Goal: Book appointment/travel/reservation

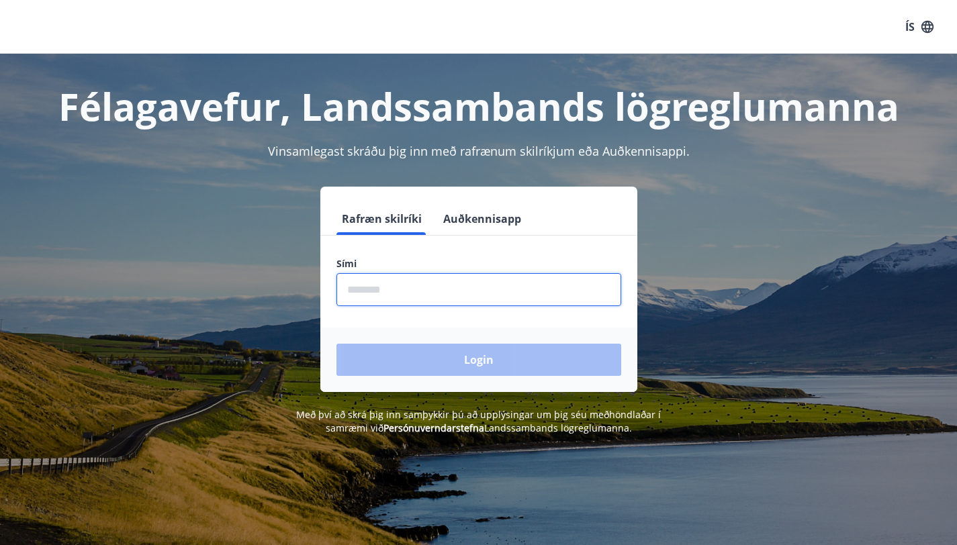
click at [385, 293] on input "phone" at bounding box center [478, 289] width 285 height 33
type input "********"
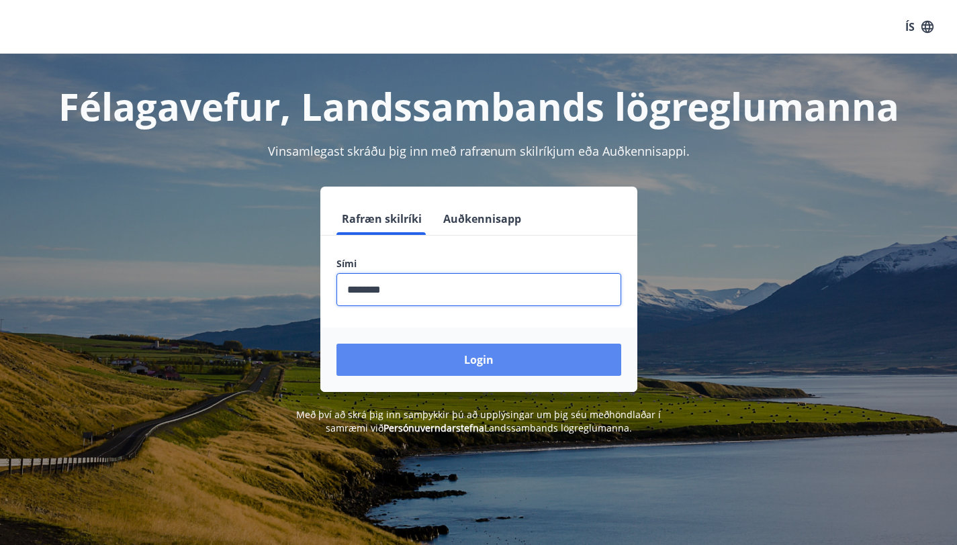
click at [460, 356] on button "Login" at bounding box center [478, 360] width 285 height 32
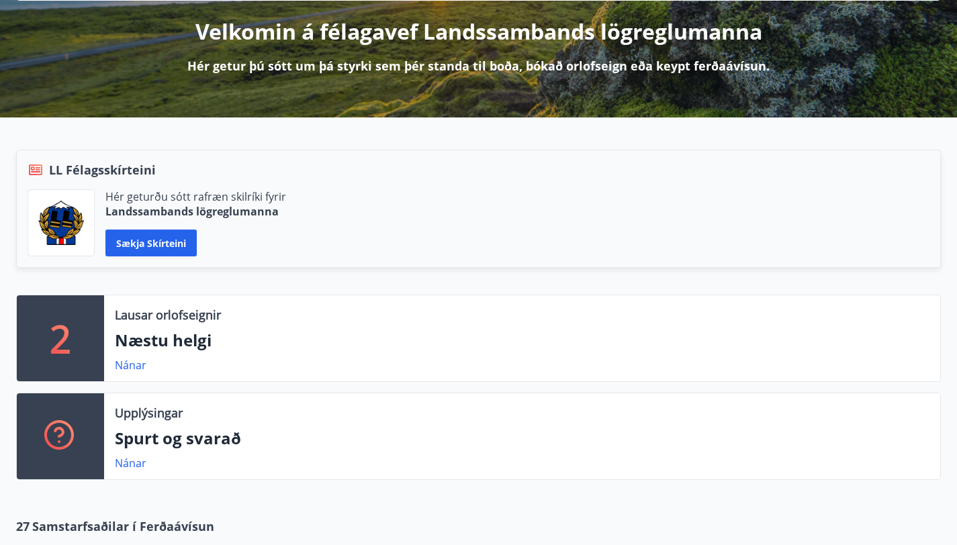
scroll to position [179, 0]
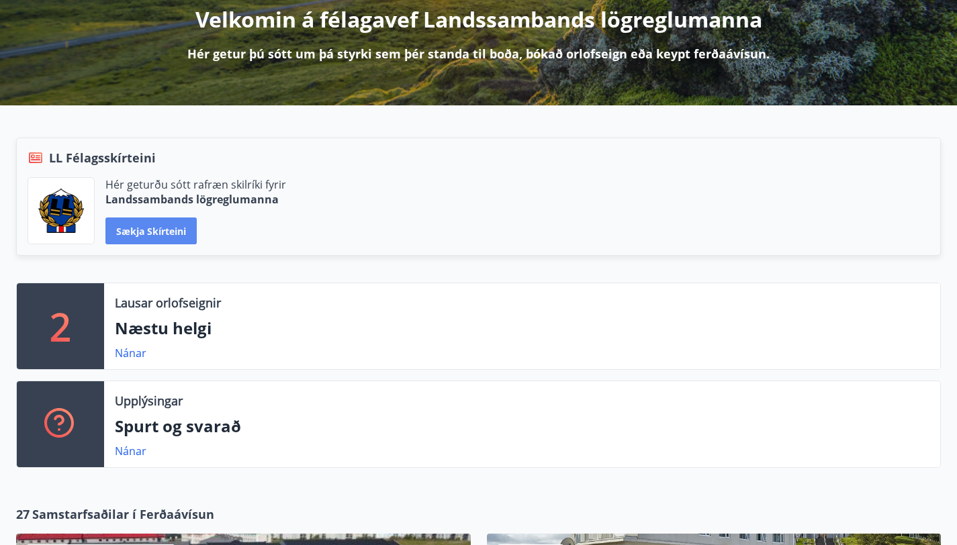
click at [197, 244] on button "Sækja skírteini" at bounding box center [150, 231] width 91 height 27
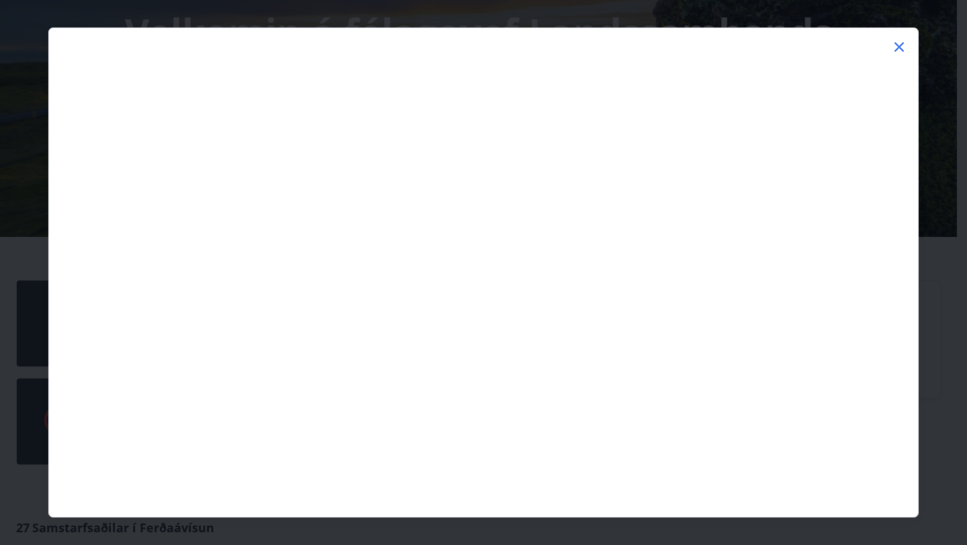
click at [897, 45] on icon at bounding box center [898, 46] width 9 height 9
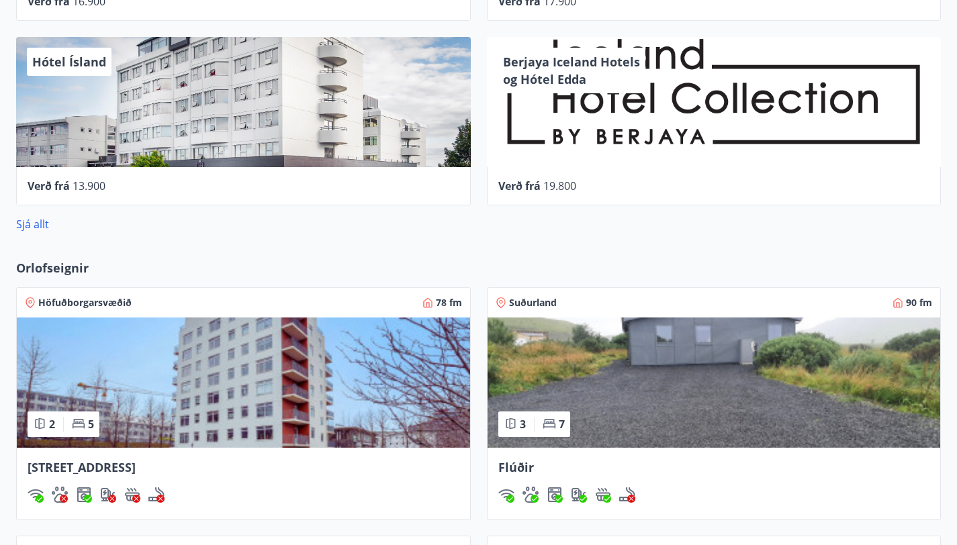
scroll to position [855, 0]
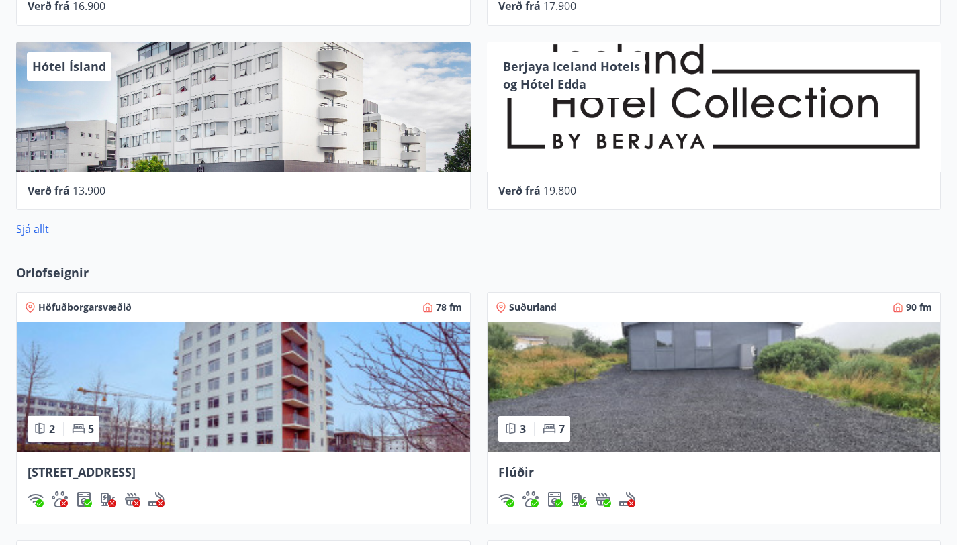
click at [38, 264] on span "Orlofseignir" at bounding box center [52, 272] width 73 height 17
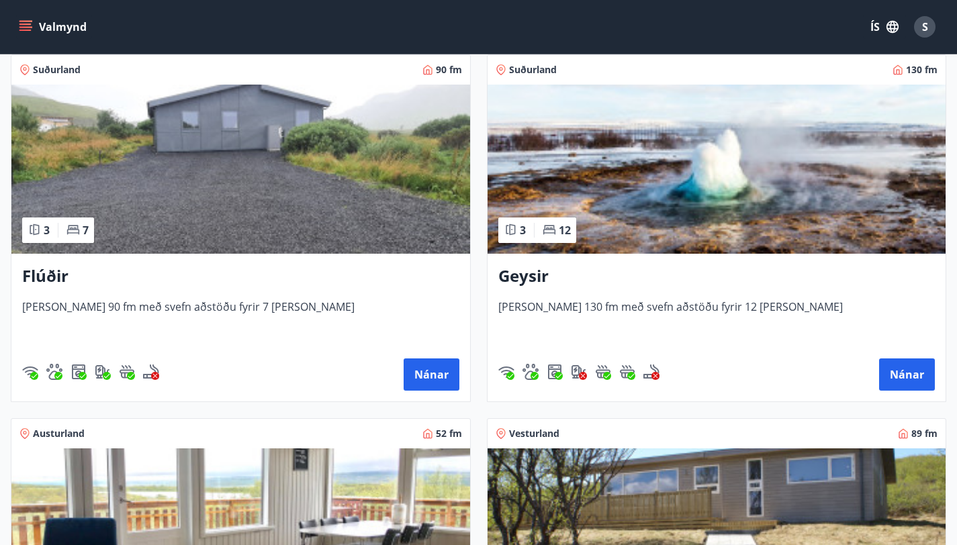
scroll to position [239, 0]
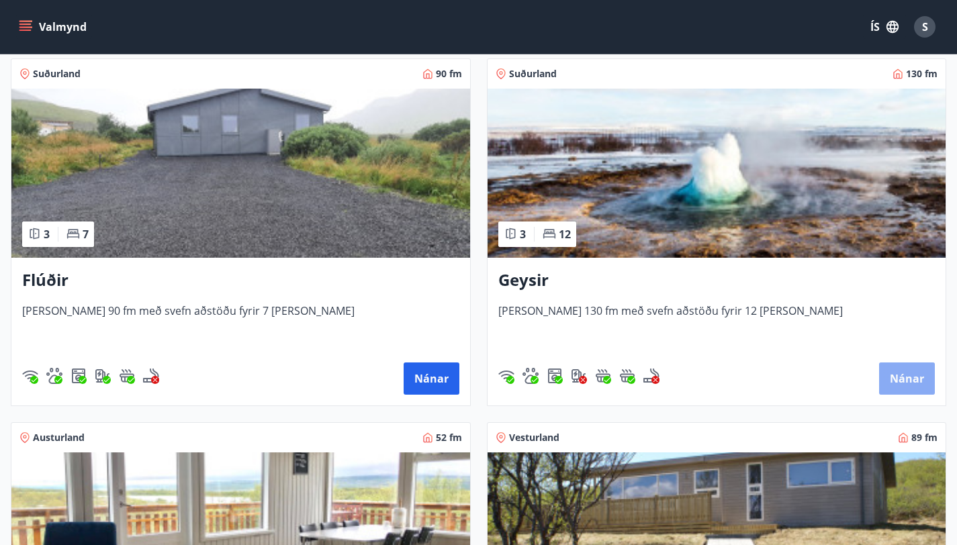
click at [879, 392] on button "Nánar" at bounding box center [907, 379] width 56 height 32
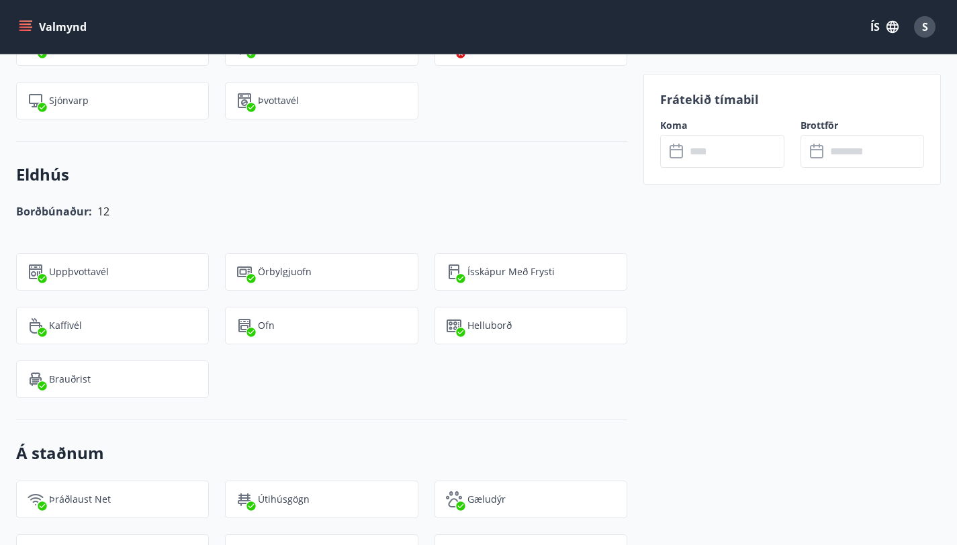
scroll to position [1264, 0]
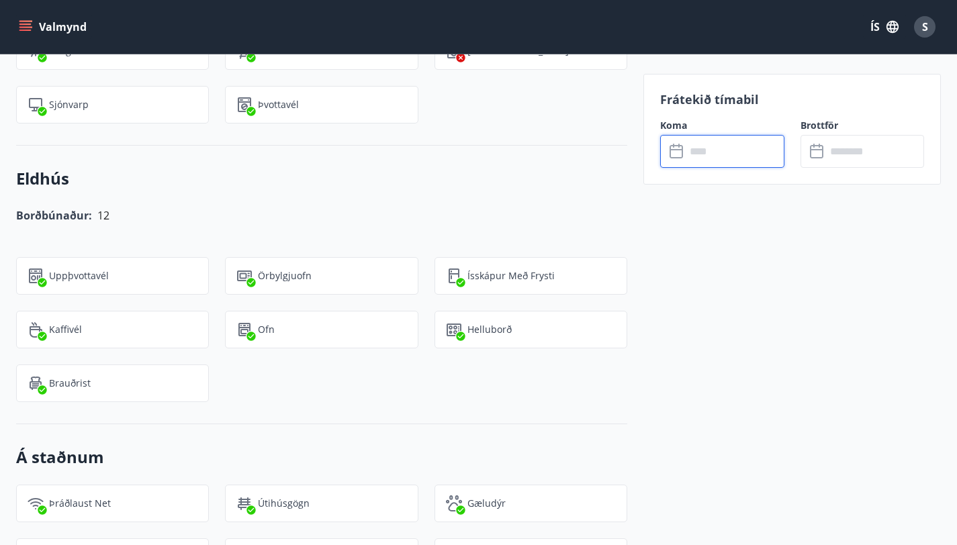
click at [694, 161] on input "text" at bounding box center [735, 151] width 99 height 33
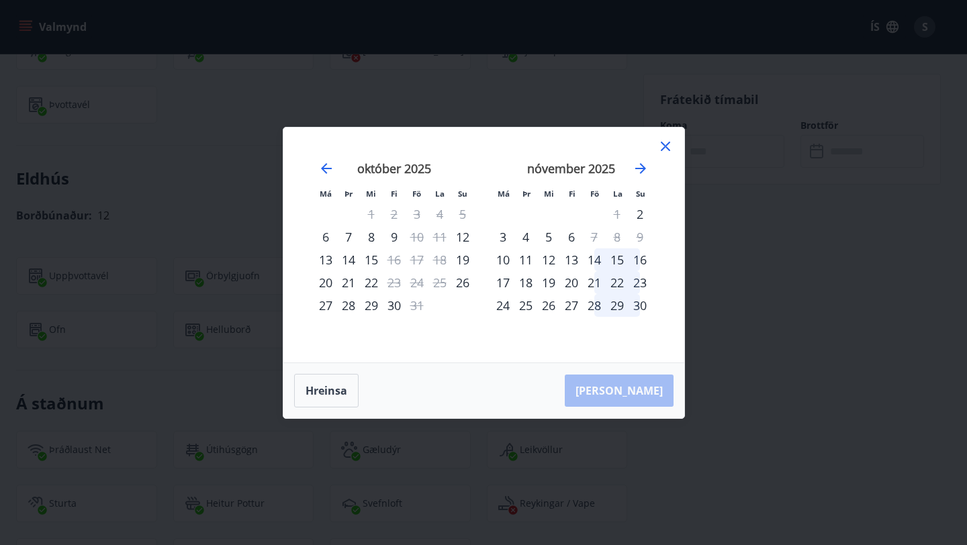
click at [665, 147] on icon at bounding box center [665, 146] width 2 height 2
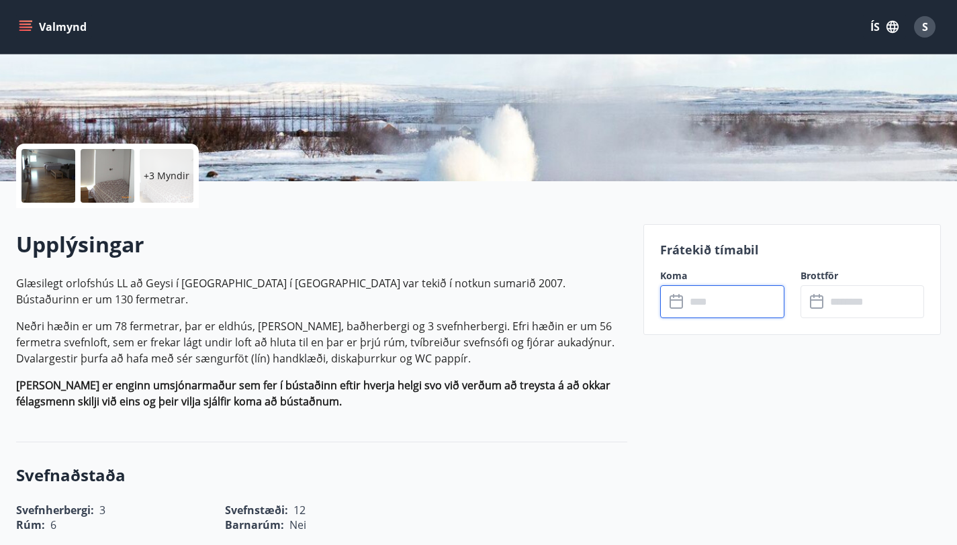
scroll to position [0, 0]
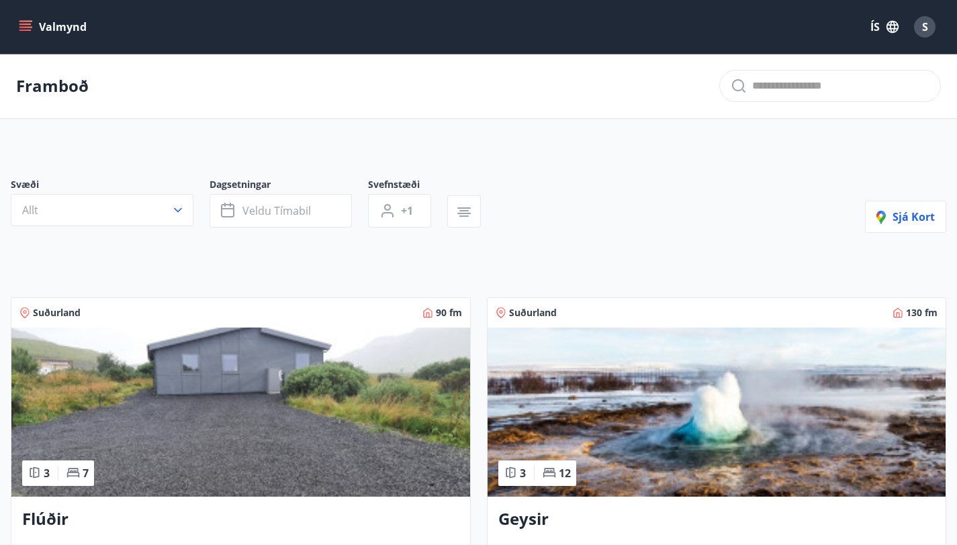
click at [154, 358] on img at bounding box center [240, 412] width 459 height 169
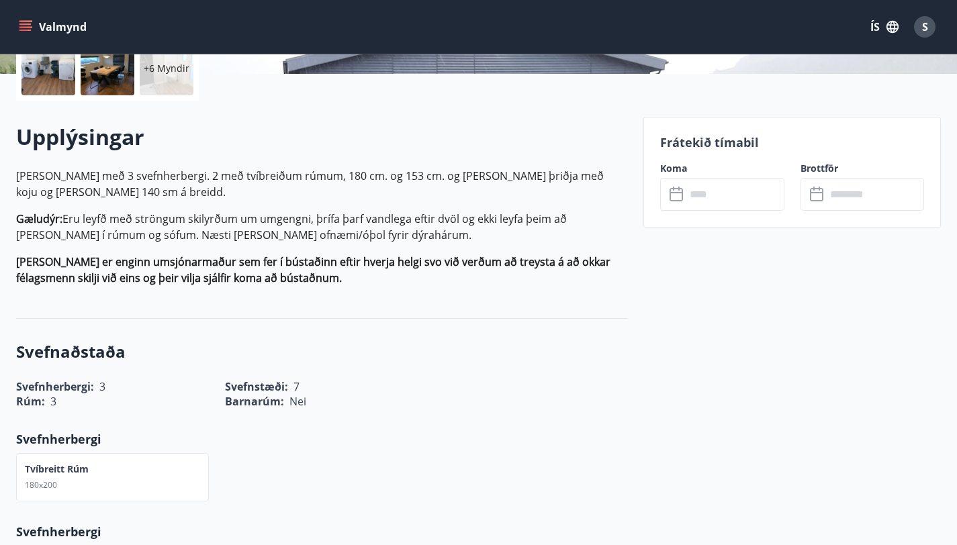
scroll to position [373, 0]
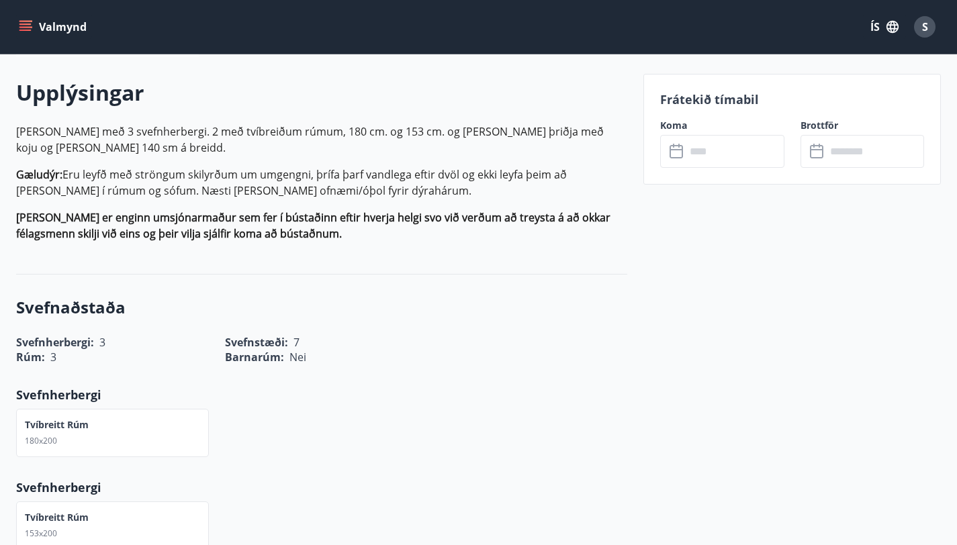
click at [686, 152] on input "text" at bounding box center [735, 151] width 99 height 33
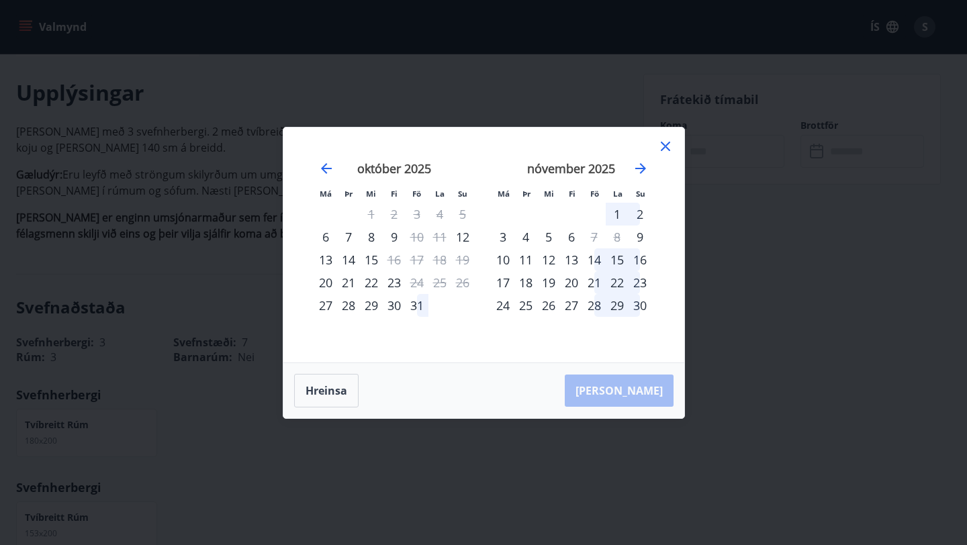
click at [668, 141] on icon at bounding box center [665, 146] width 16 height 16
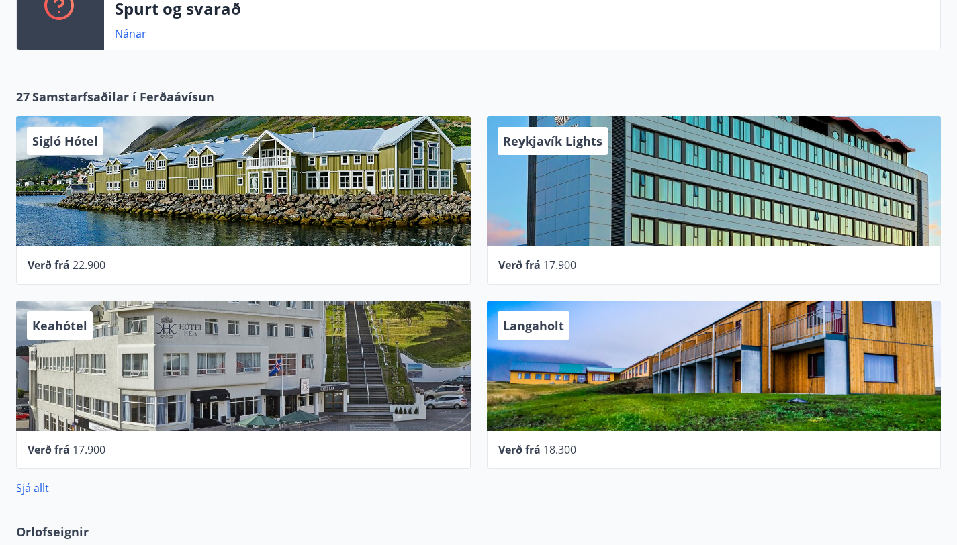
scroll to position [590, 0]
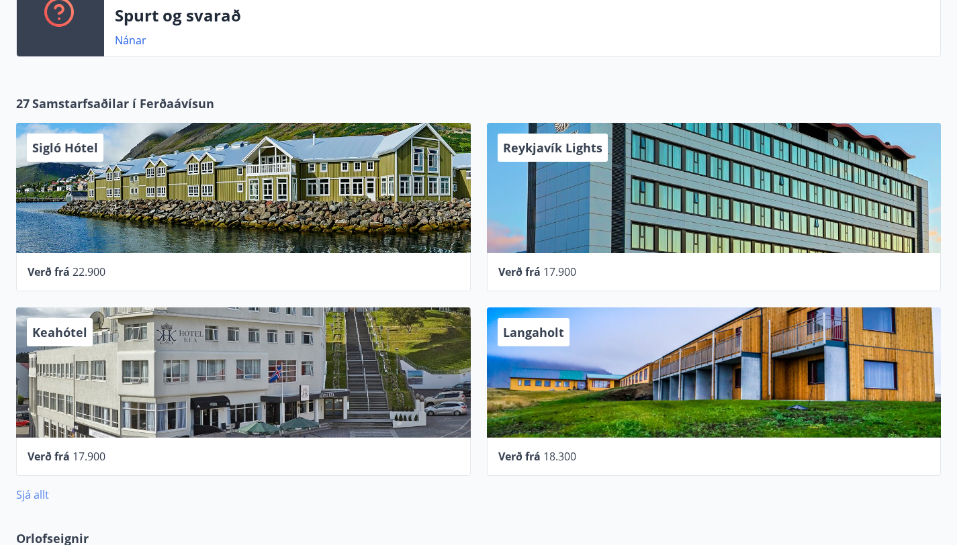
click at [35, 487] on link "Sjá allt" at bounding box center [32, 494] width 33 height 15
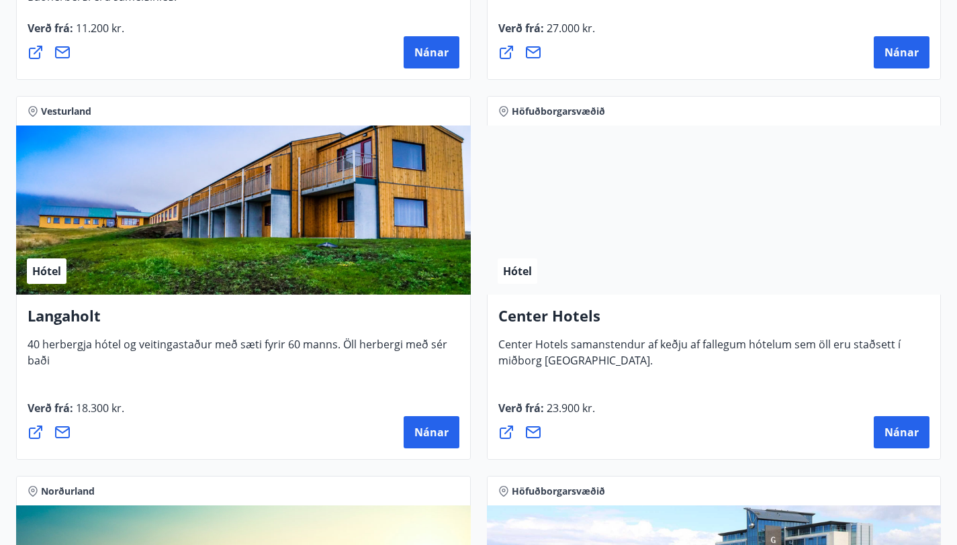
scroll to position [3196, 0]
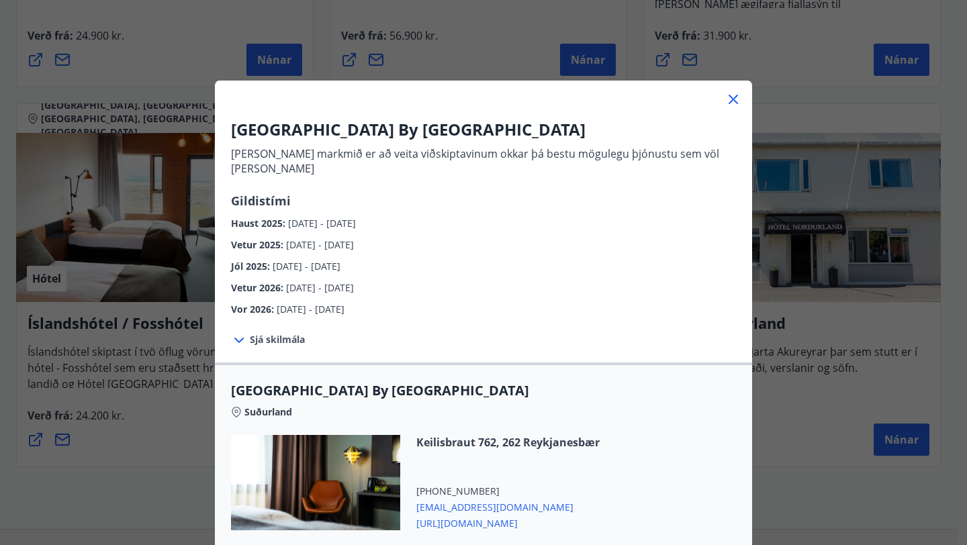
click at [729, 101] on icon at bounding box center [733, 99] width 9 height 9
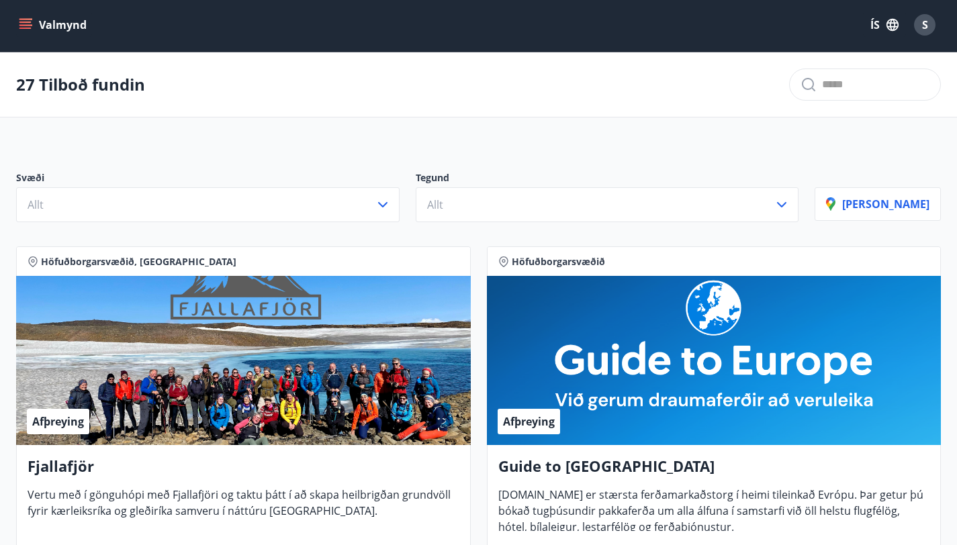
scroll to position [0, 0]
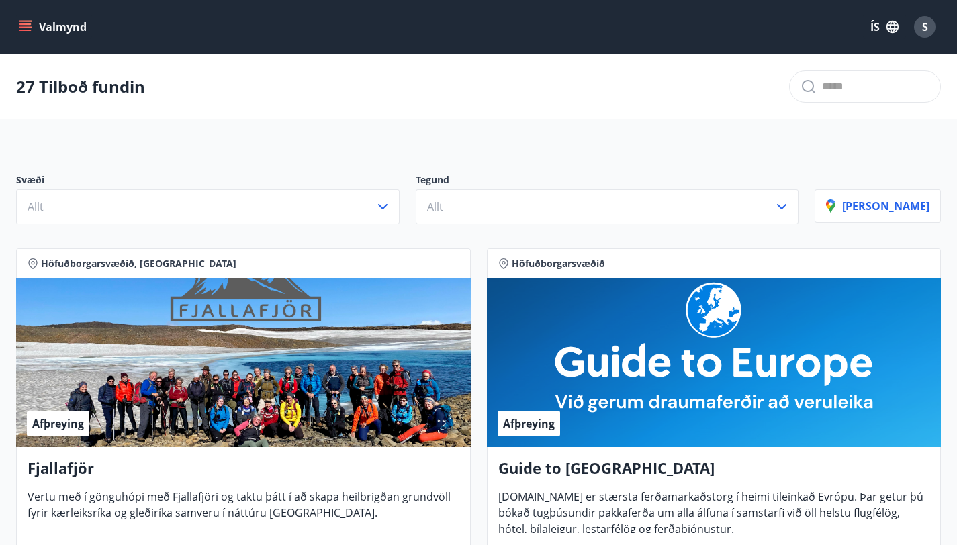
click at [28, 31] on icon "menu" at bounding box center [25, 26] width 13 height 13
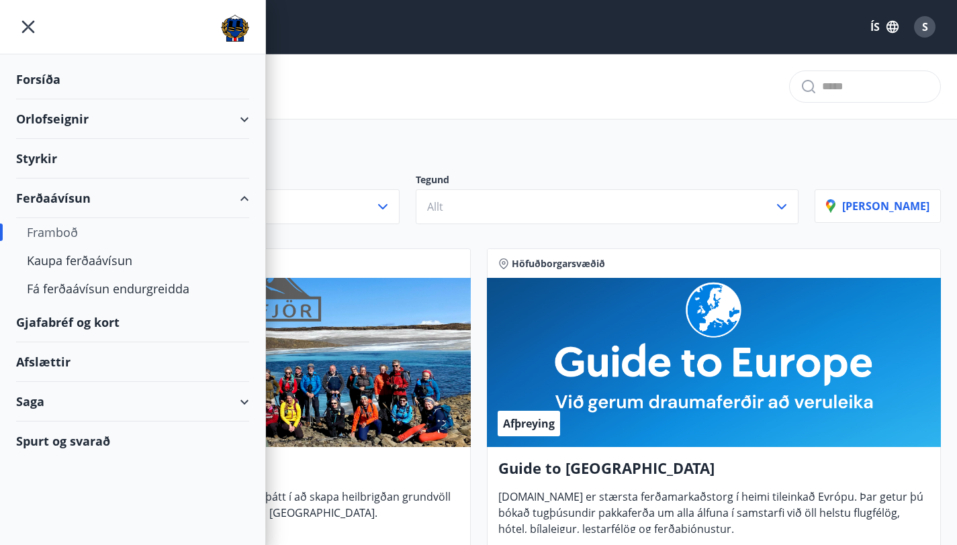
click at [232, 120] on div "Orlofseignir" at bounding box center [132, 119] width 233 height 40
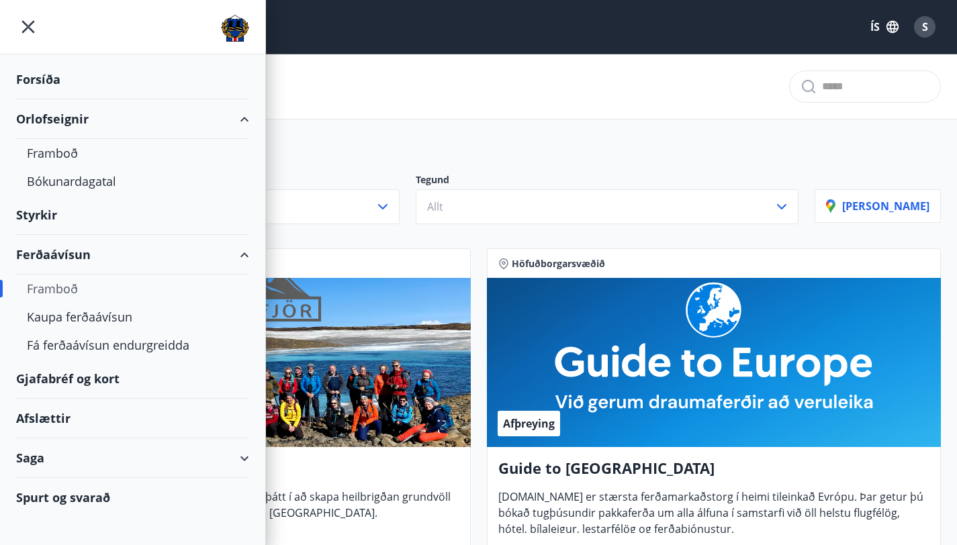
click at [52, 432] on div "Afslættir" at bounding box center [132, 419] width 233 height 40
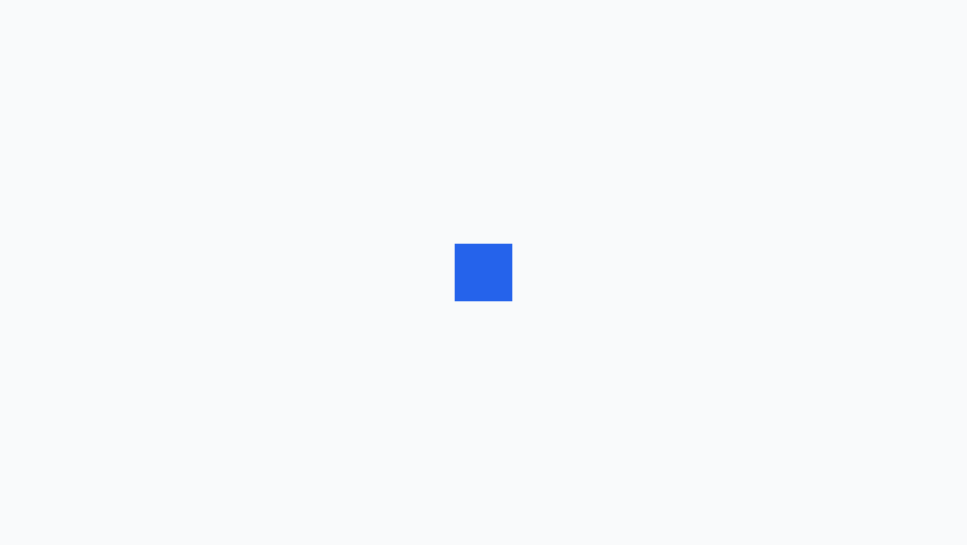
click at [52, 421] on div at bounding box center [483, 272] width 967 height 545
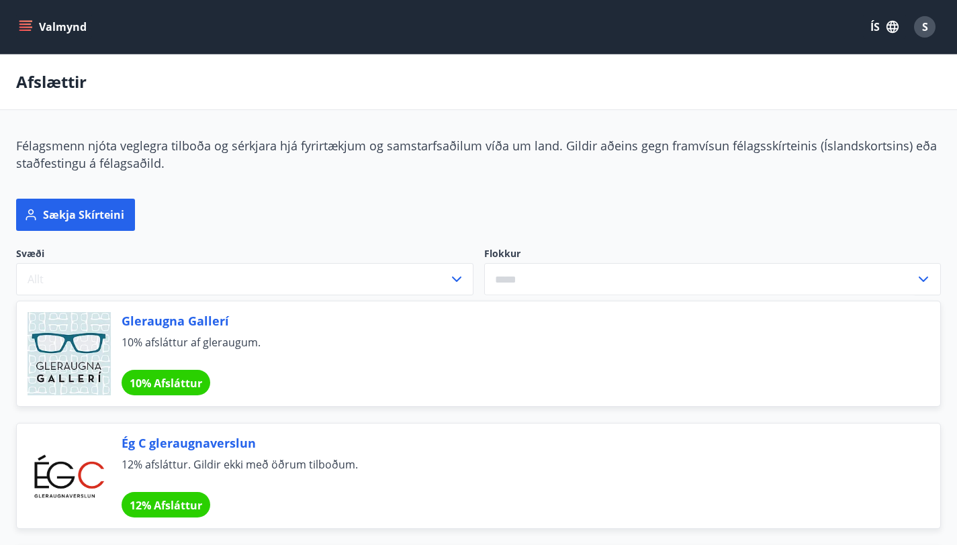
click at [34, 27] on button "Valmynd" at bounding box center [54, 27] width 76 height 24
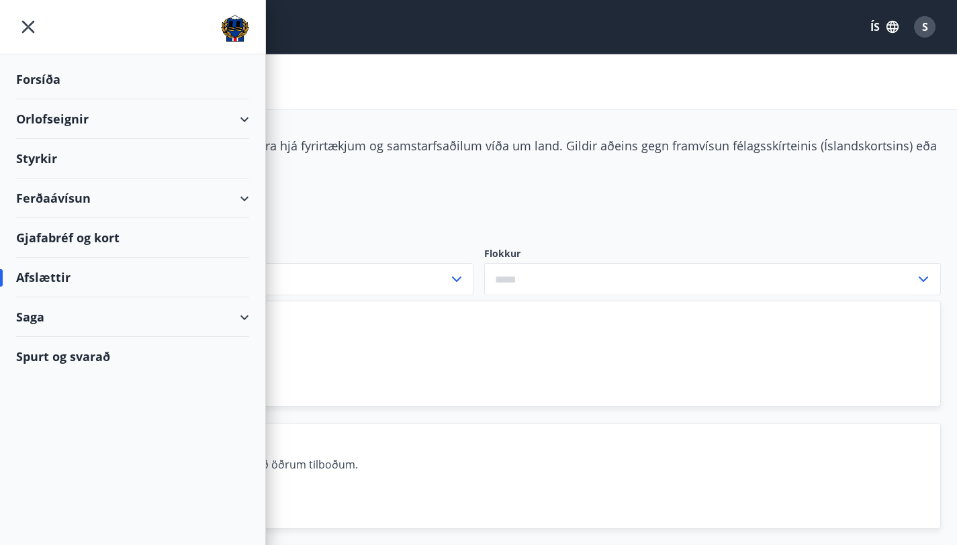
click at [68, 117] on div "Orlofseignir" at bounding box center [132, 119] width 233 height 40
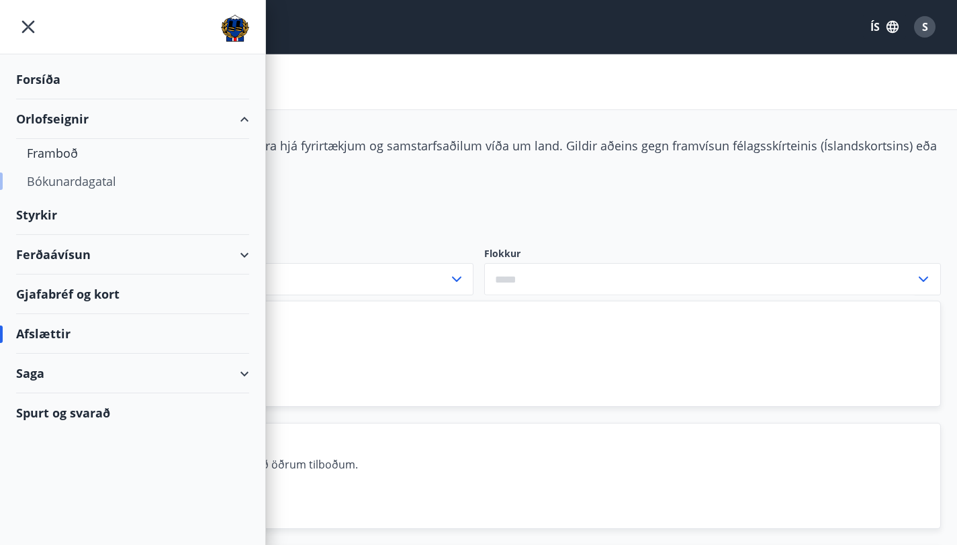
click at [71, 180] on div "Bókunardagatal" at bounding box center [133, 181] width 212 height 28
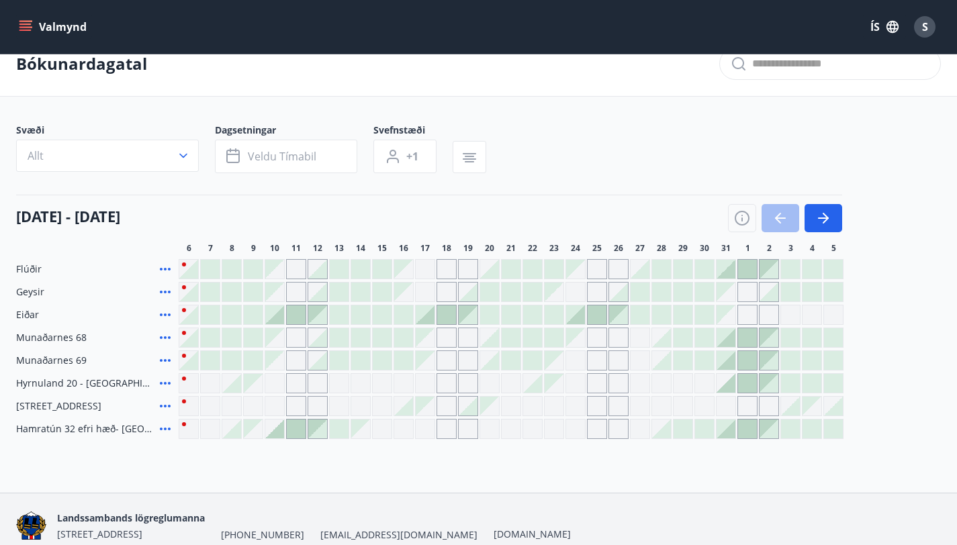
scroll to position [15, 0]
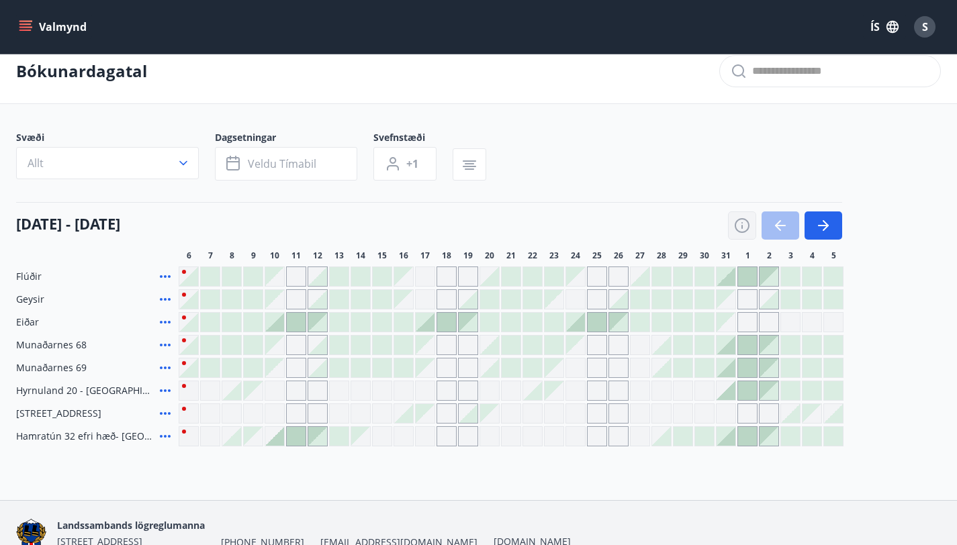
click at [740, 234] on icon "button" at bounding box center [742, 226] width 16 height 16
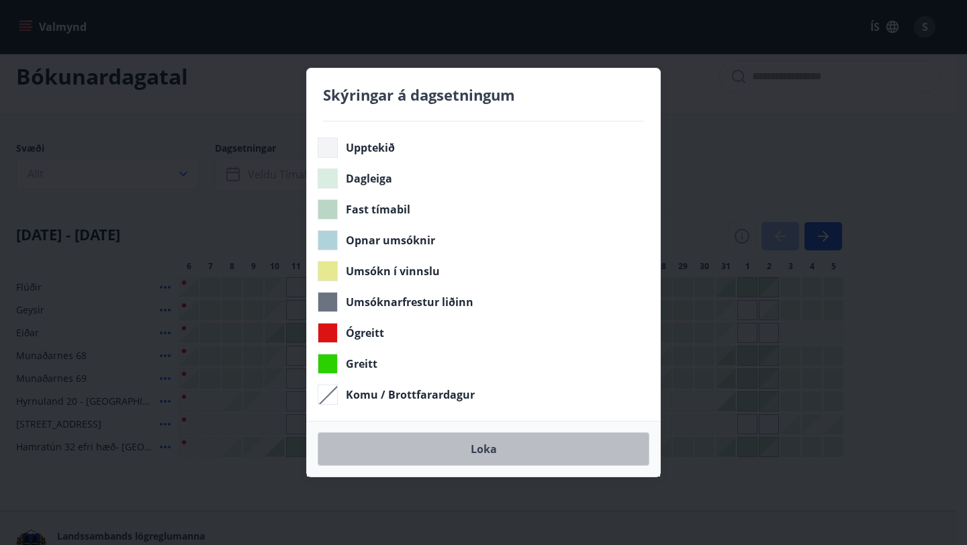
click at [565, 446] on button "Loka" at bounding box center [484, 449] width 332 height 34
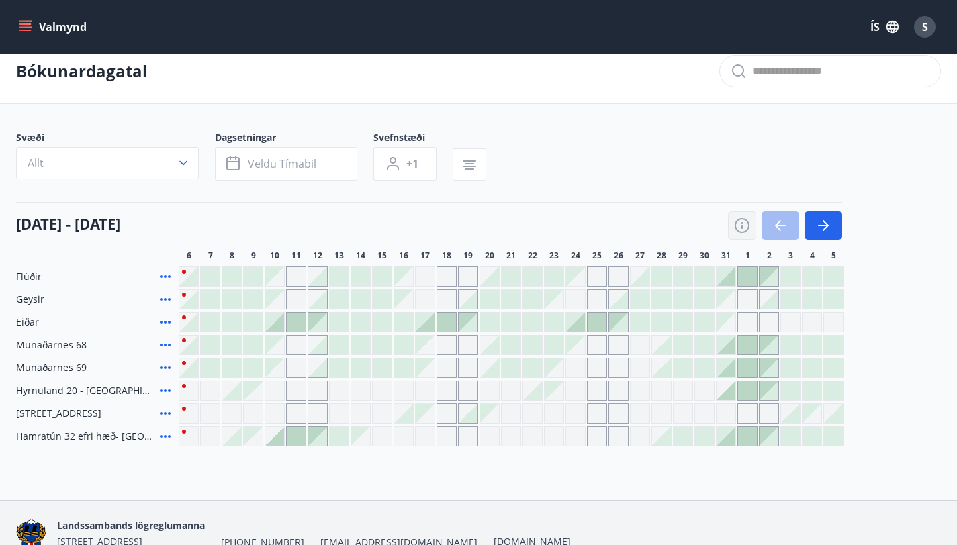
click at [740, 230] on icon "button" at bounding box center [742, 225] width 15 height 15
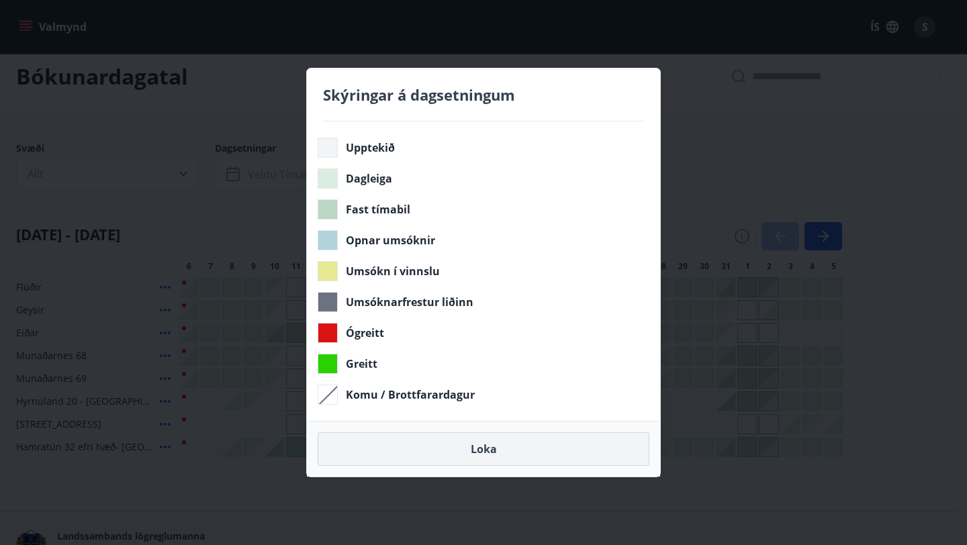
click at [551, 450] on button "Loka" at bounding box center [484, 449] width 332 height 34
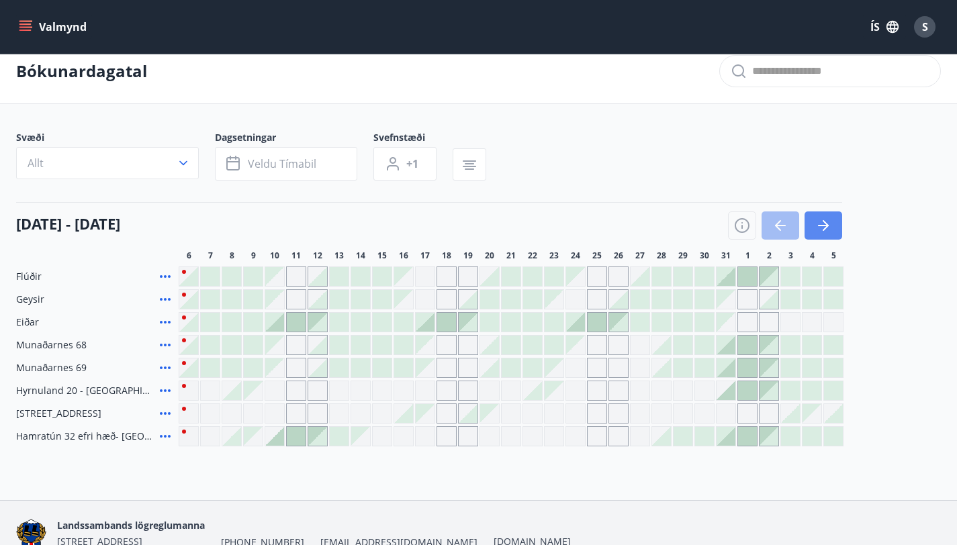
click at [815, 232] on button "button" at bounding box center [823, 226] width 38 height 28
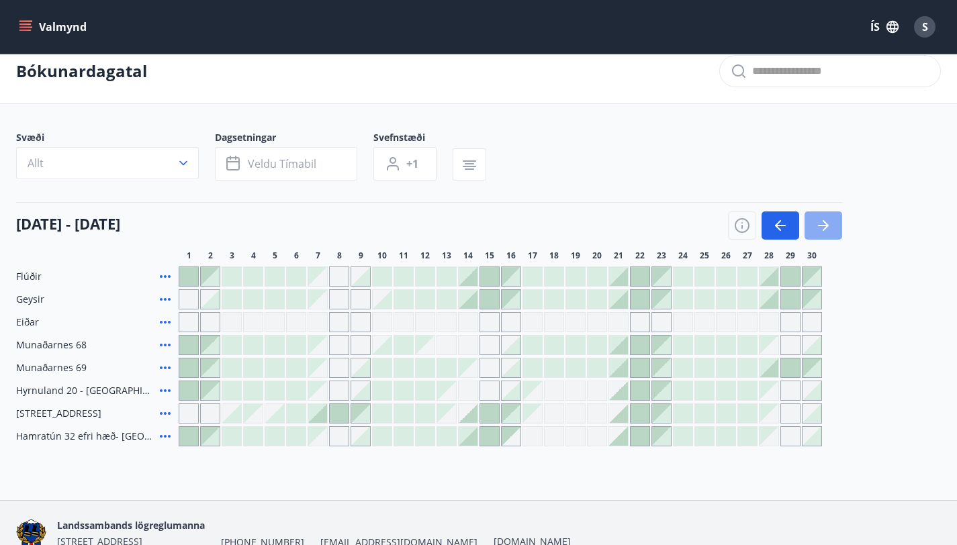
click at [815, 232] on button "button" at bounding box center [823, 226] width 38 height 28
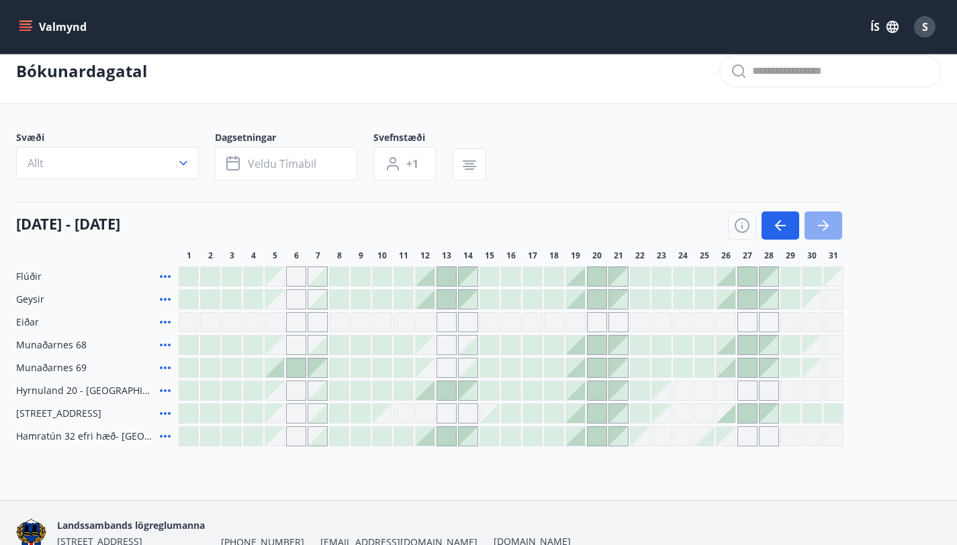
click at [828, 234] on icon "button" at bounding box center [823, 226] width 16 height 16
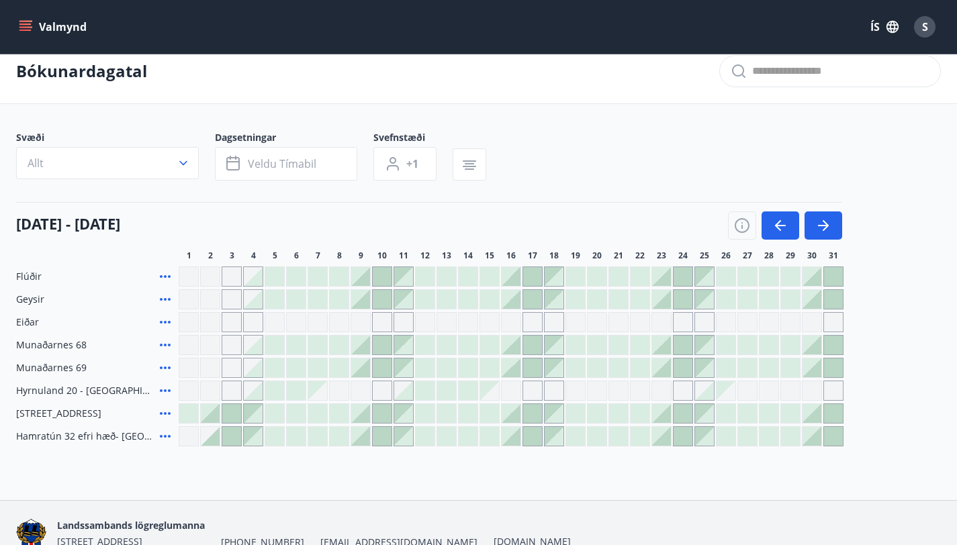
click at [27, 27] on icon "menu" at bounding box center [26, 26] width 15 height 1
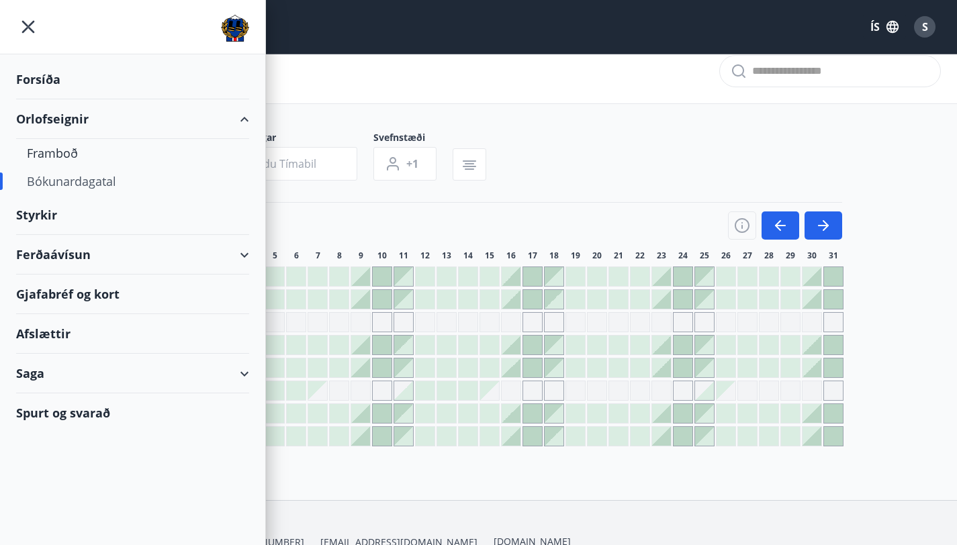
click at [43, 218] on div "Styrkir" at bounding box center [132, 215] width 233 height 40
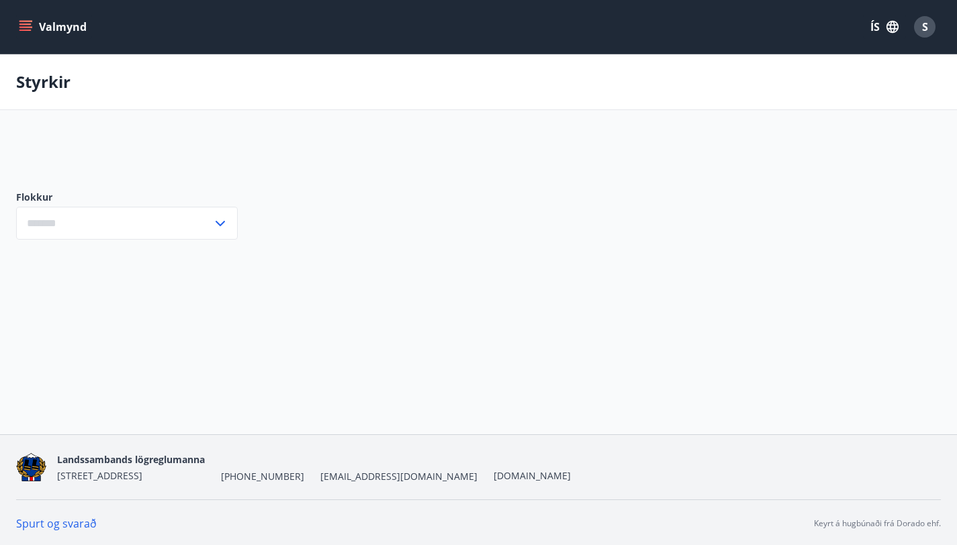
type input "***"
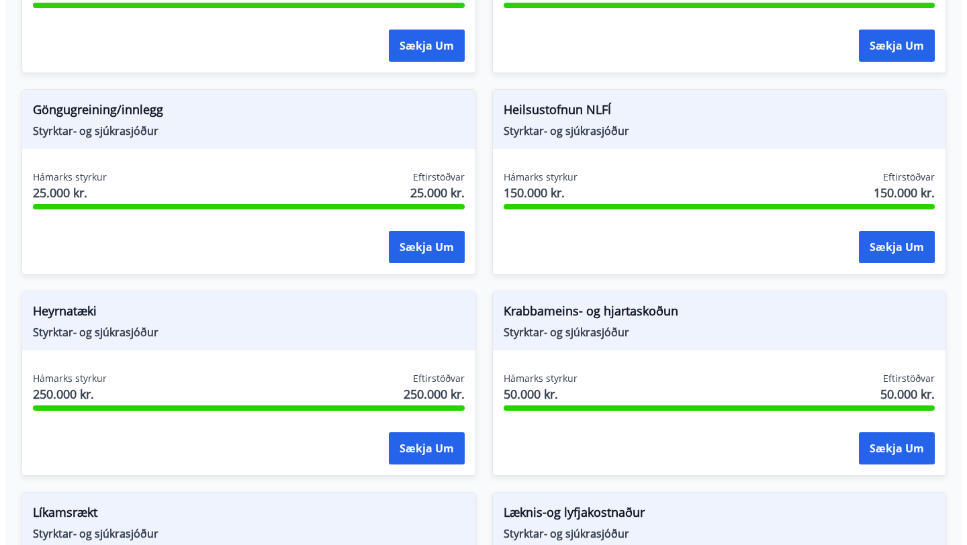
scroll to position [779, 0]
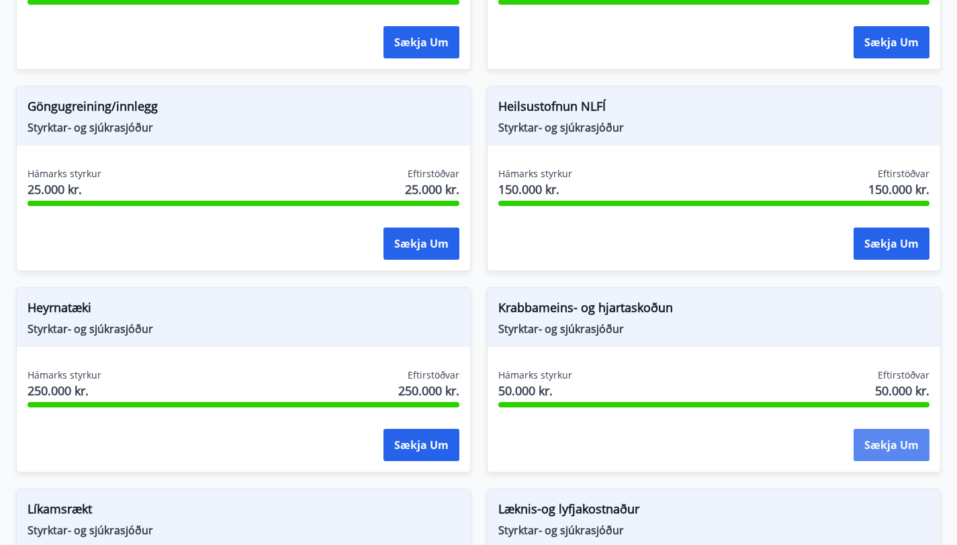
click at [853, 429] on button "Sækja um" at bounding box center [891, 445] width 76 height 32
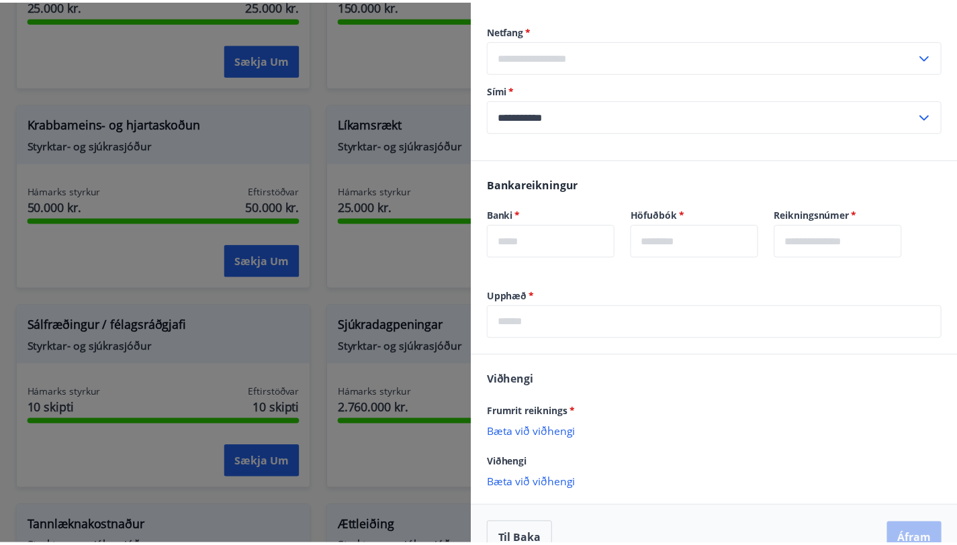
scroll to position [224, 0]
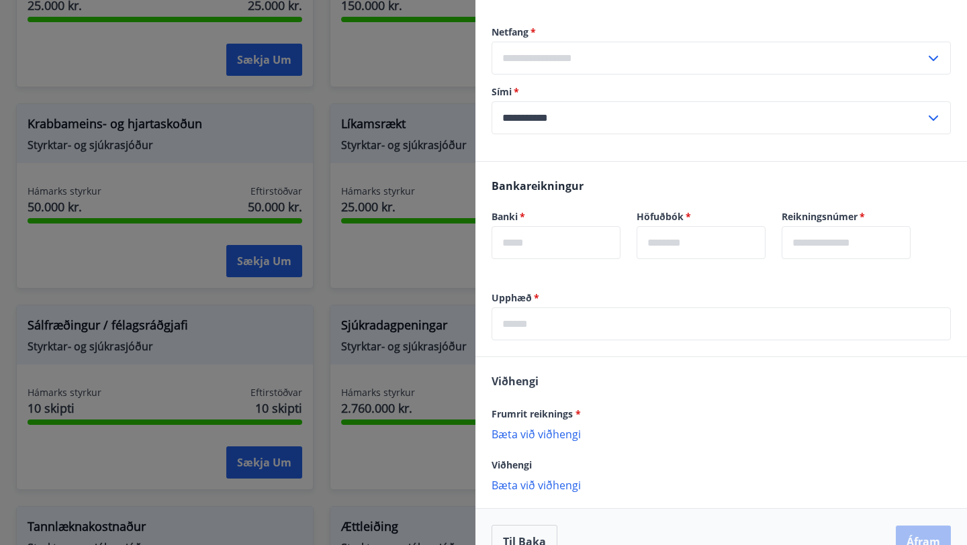
click at [383, 289] on div at bounding box center [483, 272] width 967 height 545
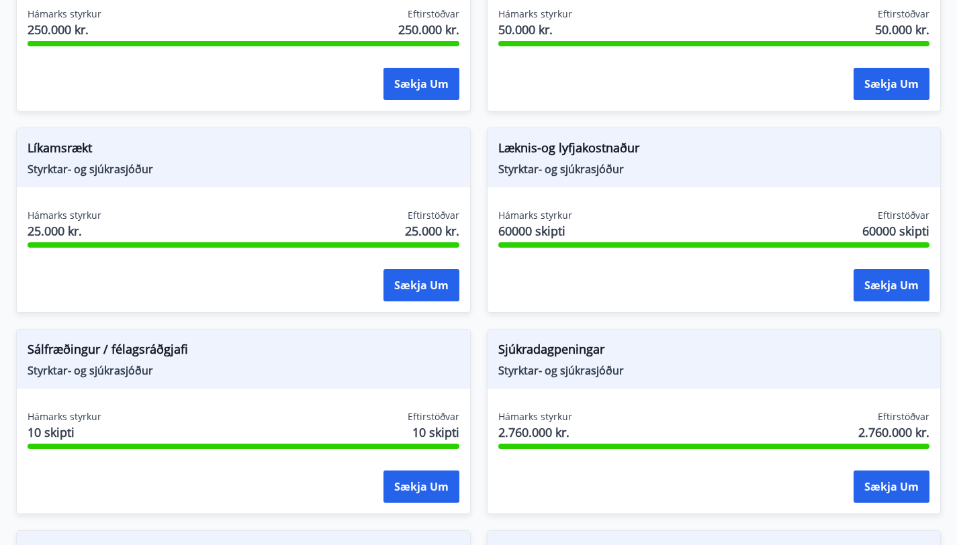
scroll to position [1142, 0]
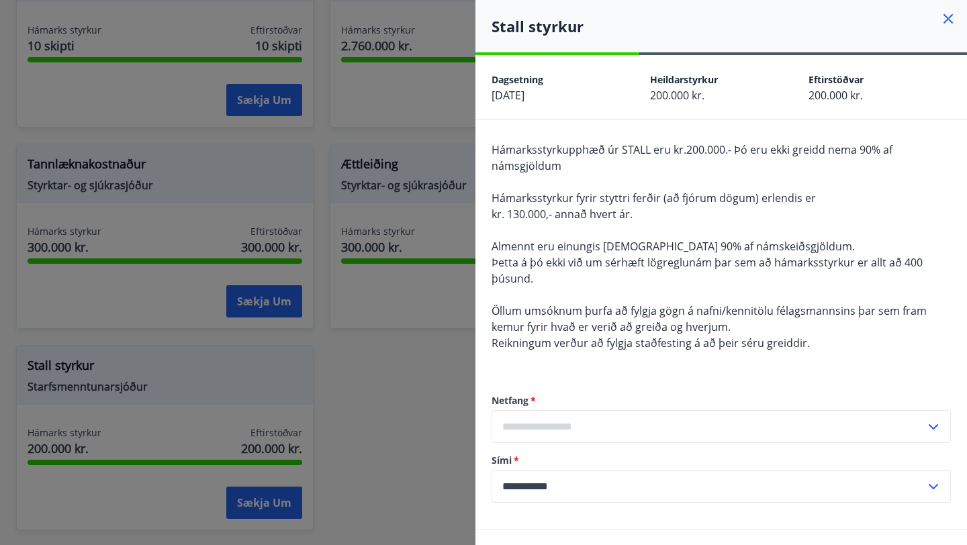
click at [310, 393] on div at bounding box center [483, 272] width 967 height 545
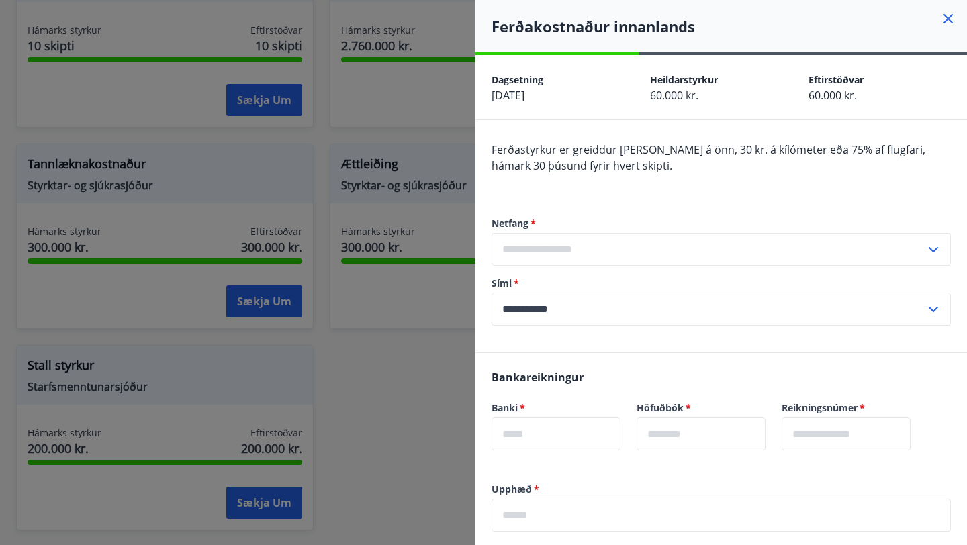
click at [465, 390] on div at bounding box center [483, 272] width 967 height 545
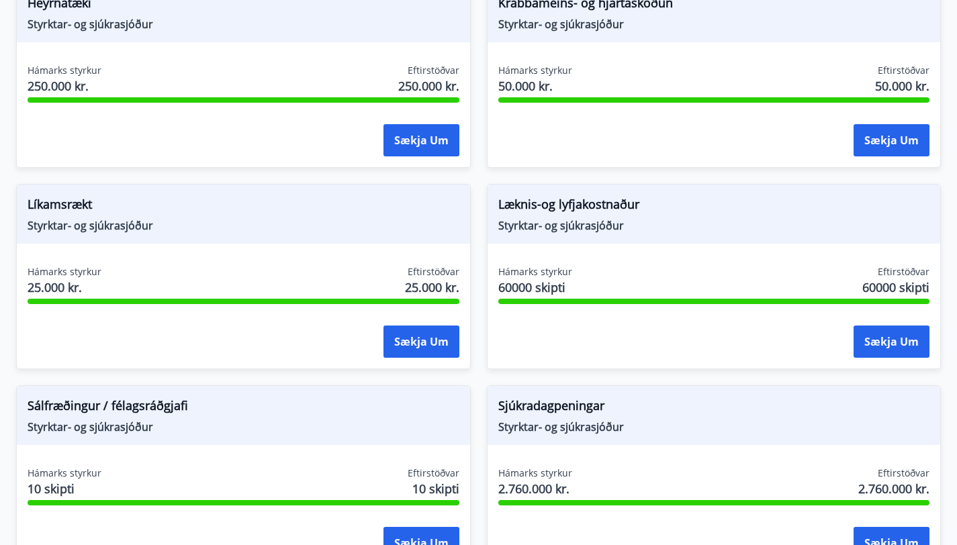
scroll to position [1080, 0]
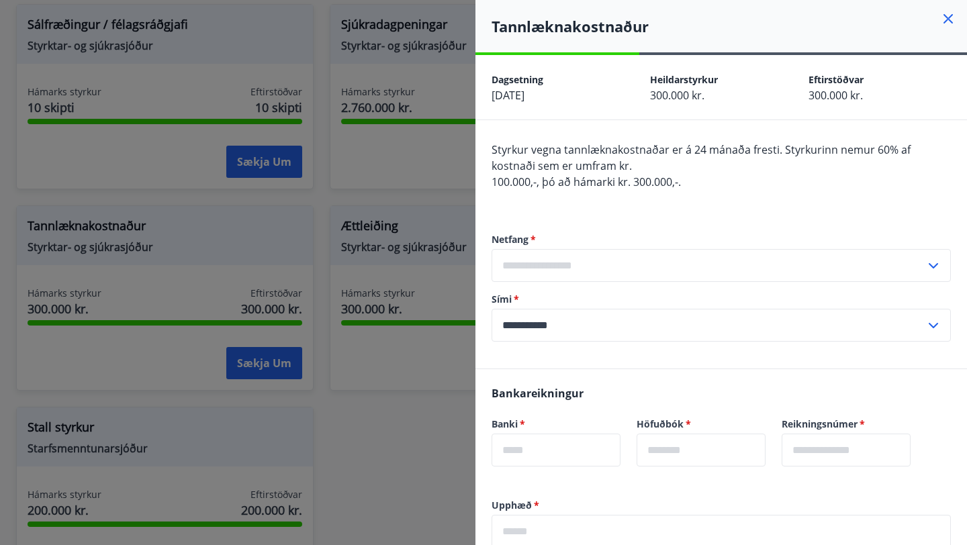
click at [349, 445] on div at bounding box center [483, 272] width 967 height 545
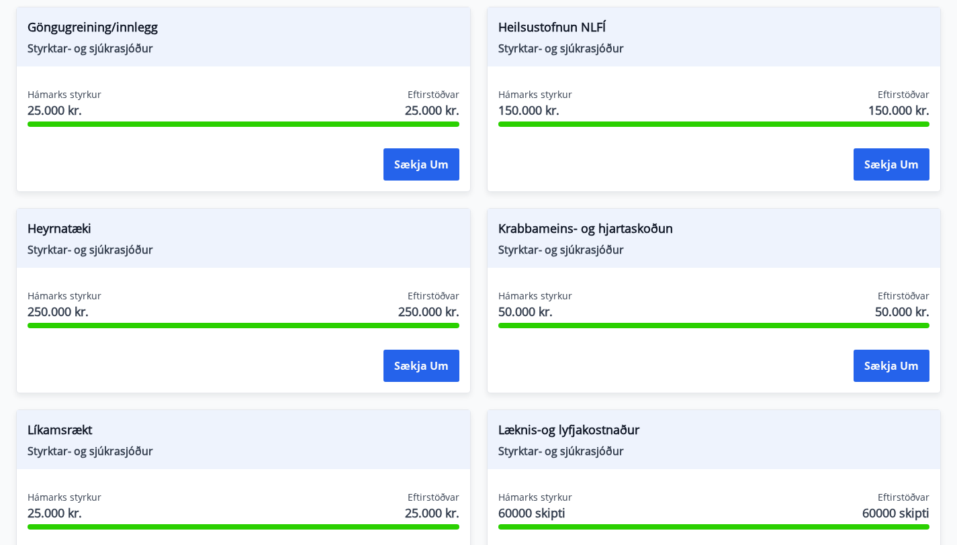
scroll to position [854, 0]
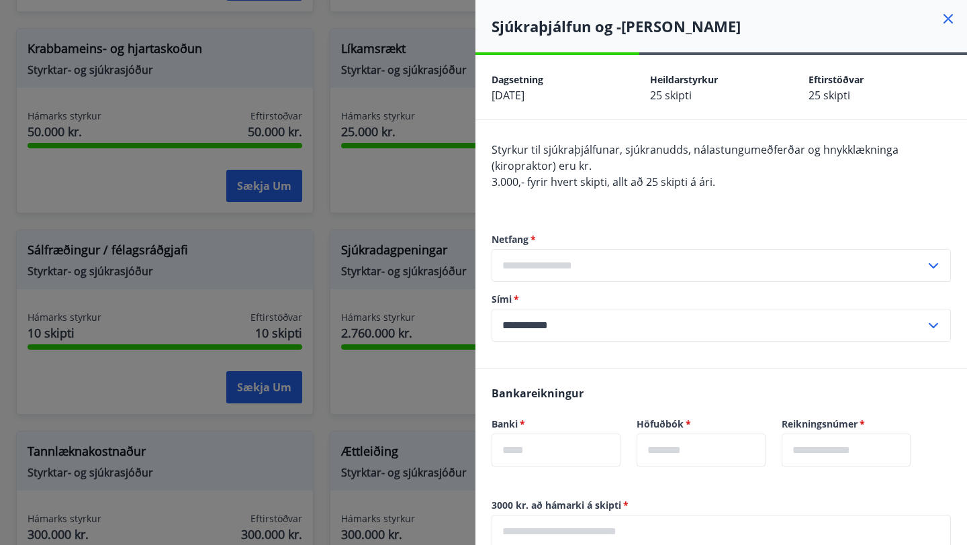
click at [379, 204] on div at bounding box center [483, 272] width 967 height 545
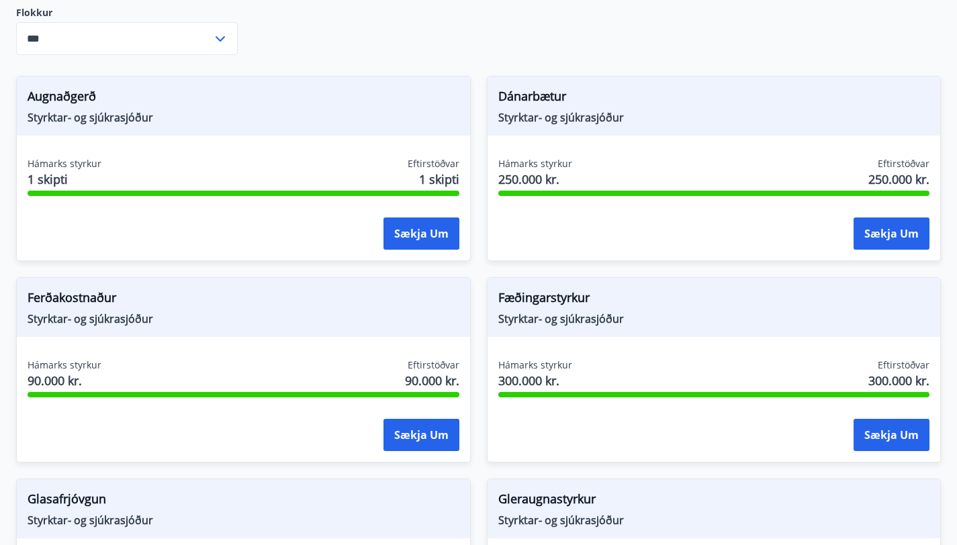
scroll to position [183, 0]
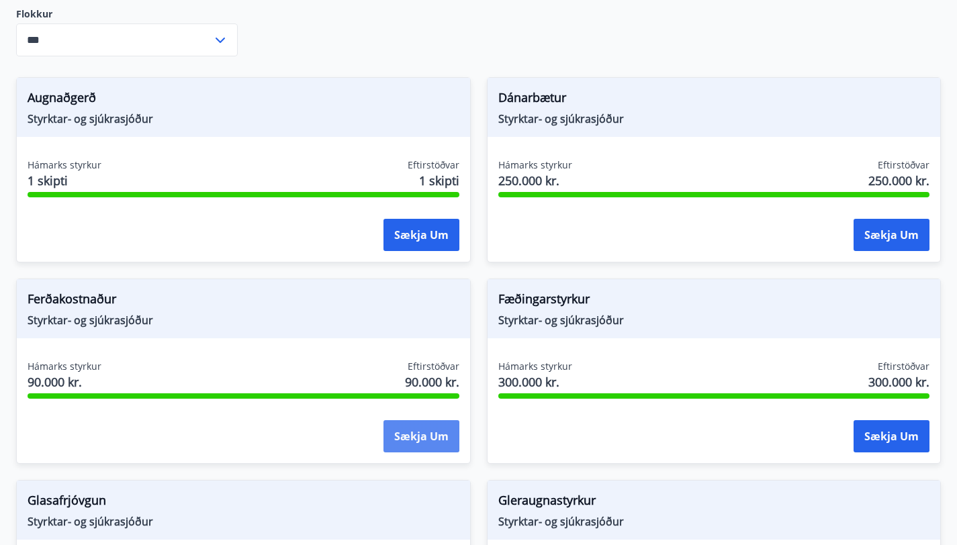
click at [459, 420] on button "Sækja um" at bounding box center [421, 436] width 76 height 32
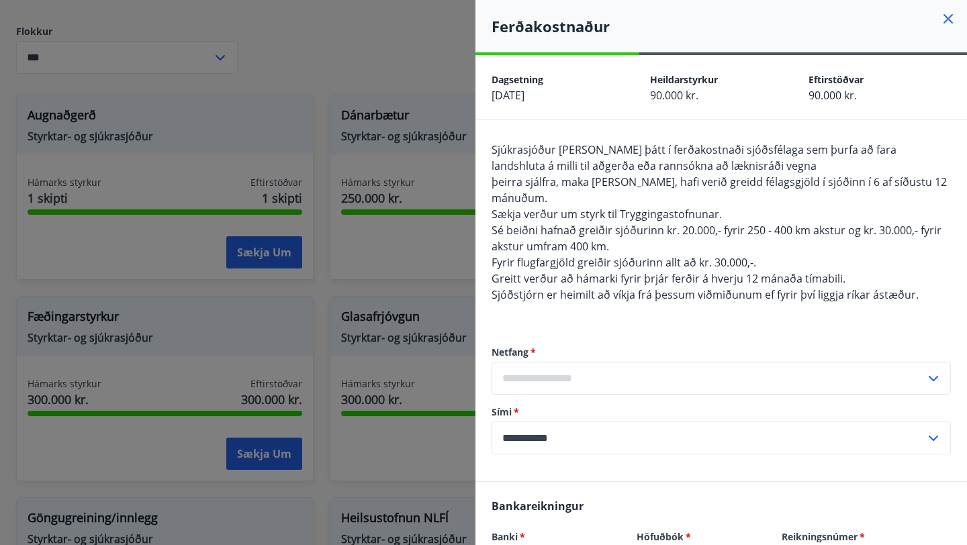
click at [411, 267] on div at bounding box center [483, 272] width 967 height 545
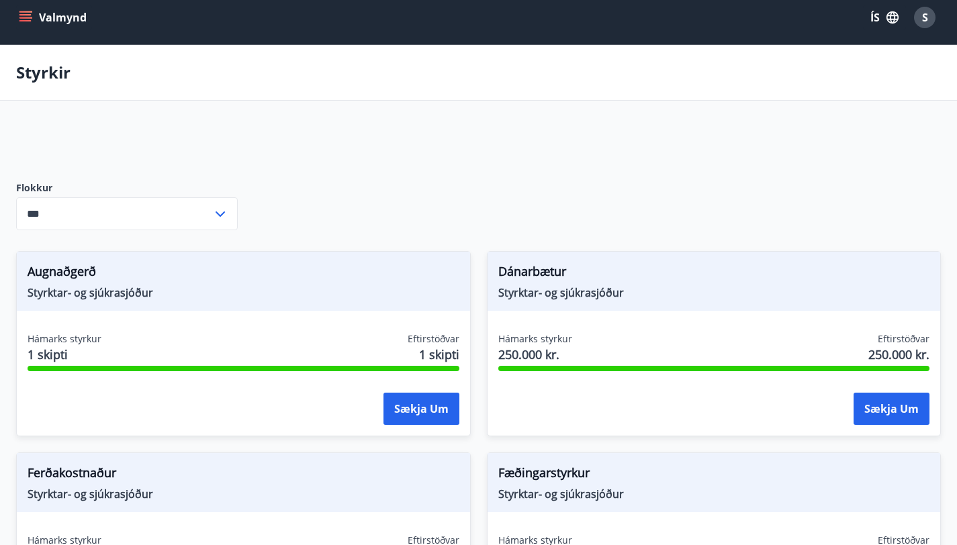
scroll to position [0, 0]
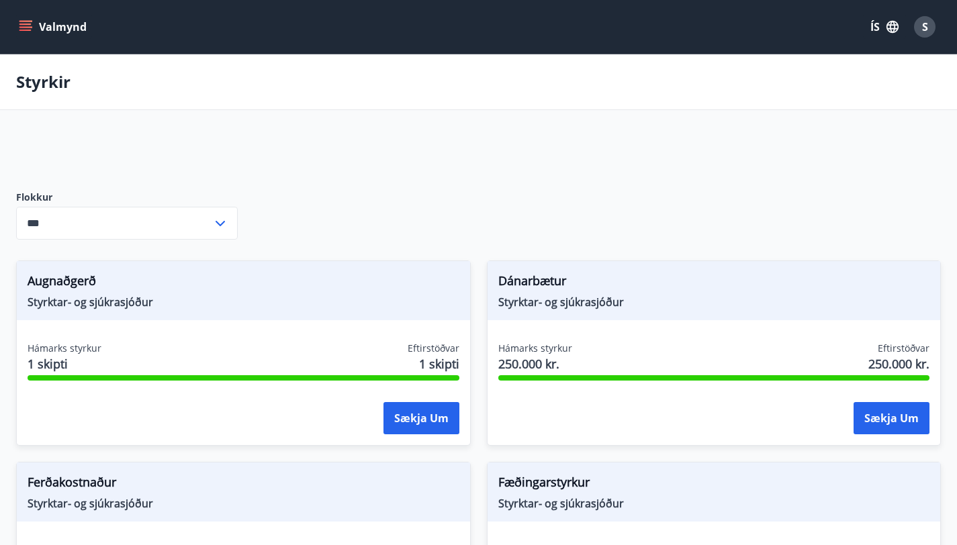
click at [30, 28] on icon "menu" at bounding box center [26, 26] width 15 height 1
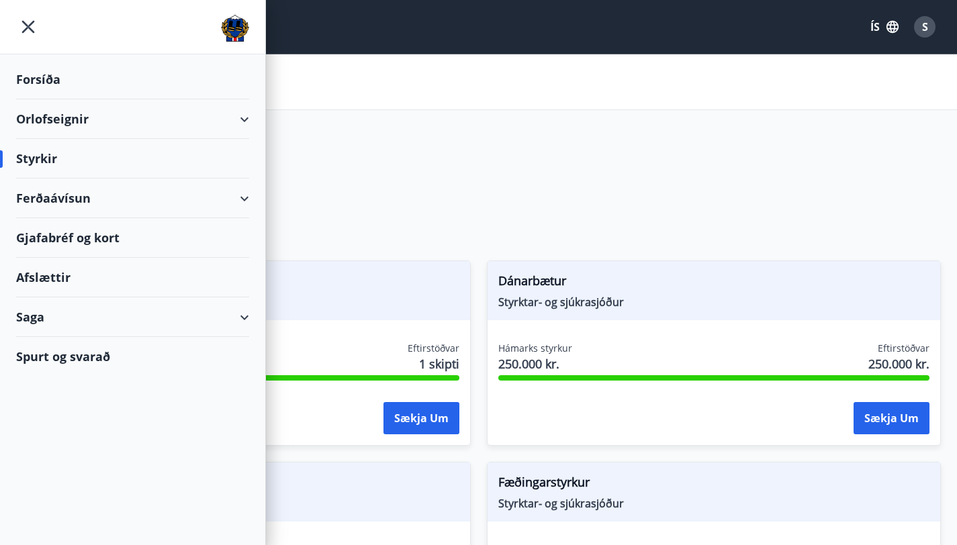
click at [48, 195] on div "Ferðaávísun" at bounding box center [132, 199] width 233 height 40
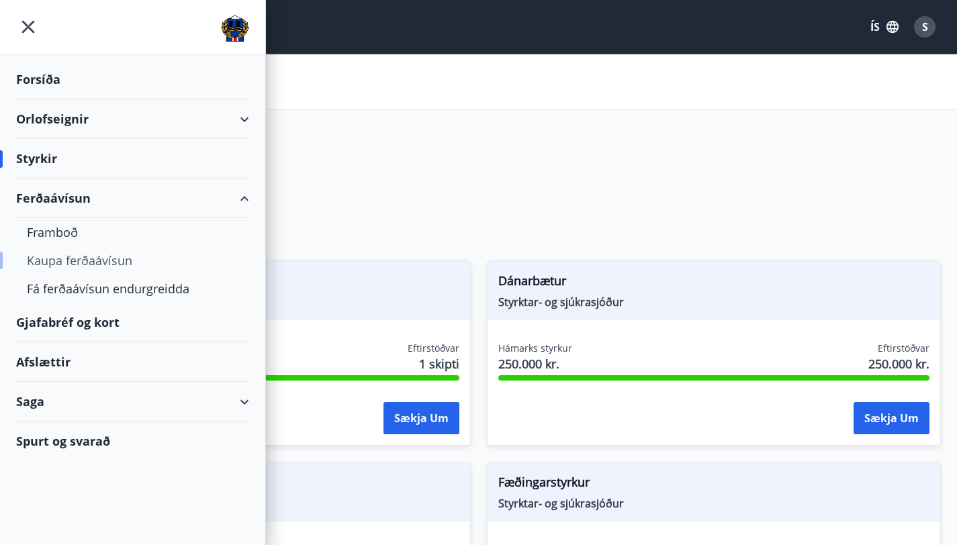
click at [82, 261] on div "Kaupa ferðaávísun" at bounding box center [133, 260] width 212 height 28
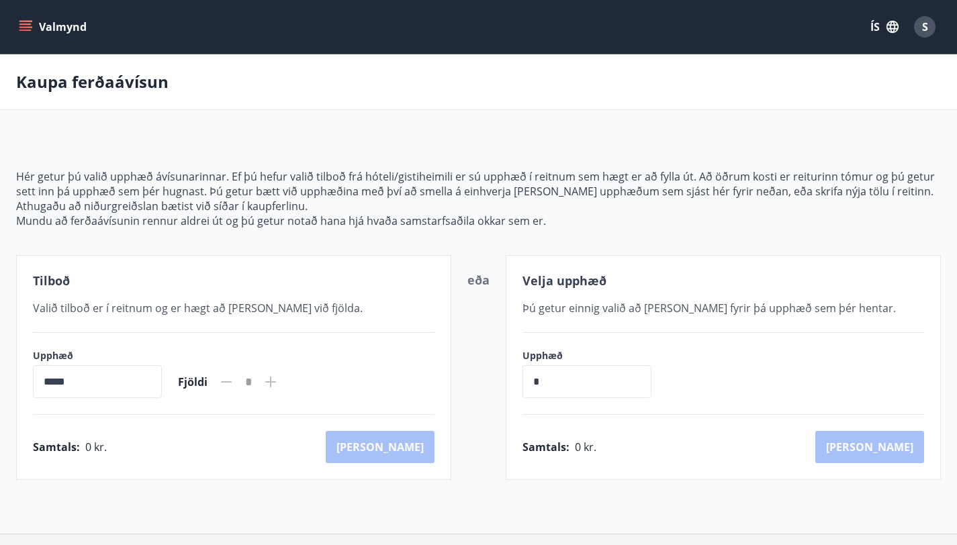
click at [34, 28] on button "Valmynd" at bounding box center [54, 27] width 76 height 24
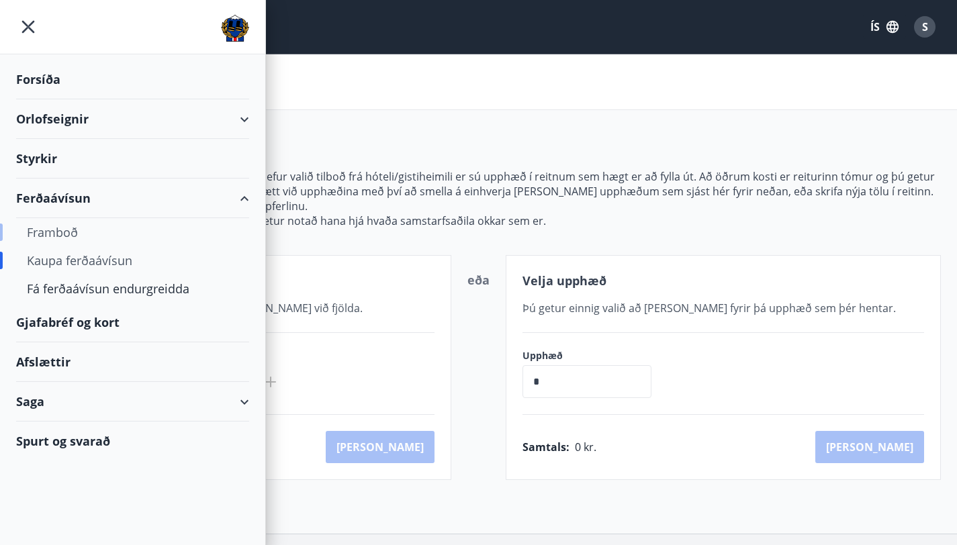
click at [69, 230] on div "Framboð" at bounding box center [133, 232] width 212 height 28
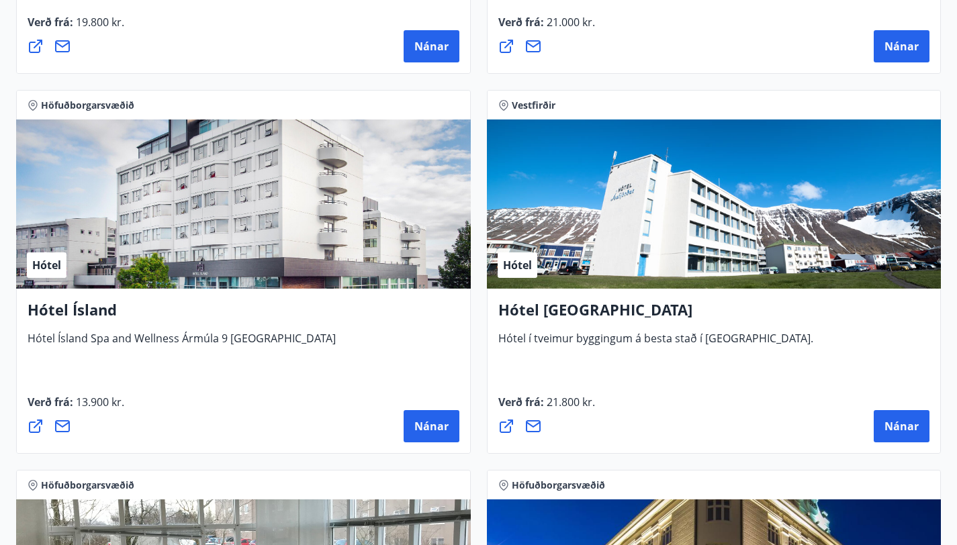
scroll to position [2425, 0]
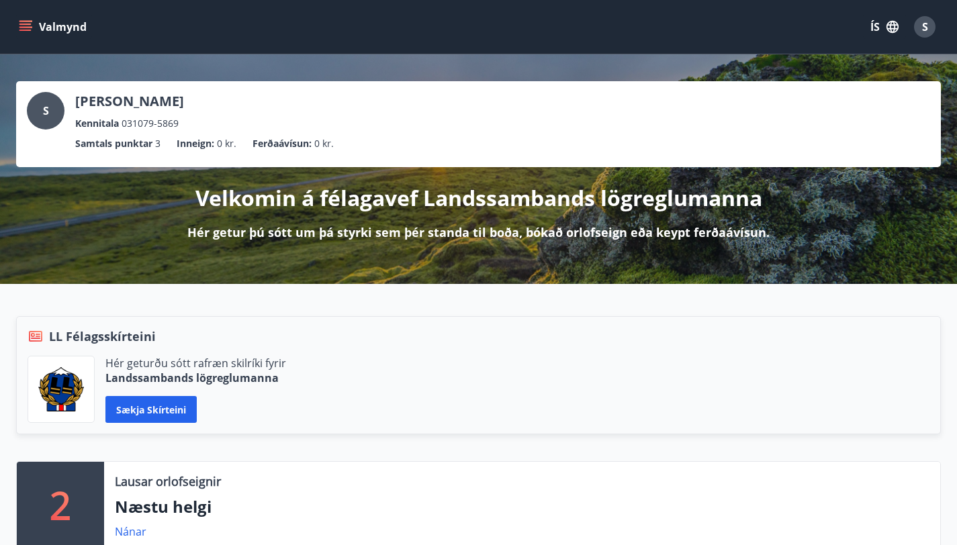
click at [24, 21] on icon "menu" at bounding box center [26, 21] width 15 height 1
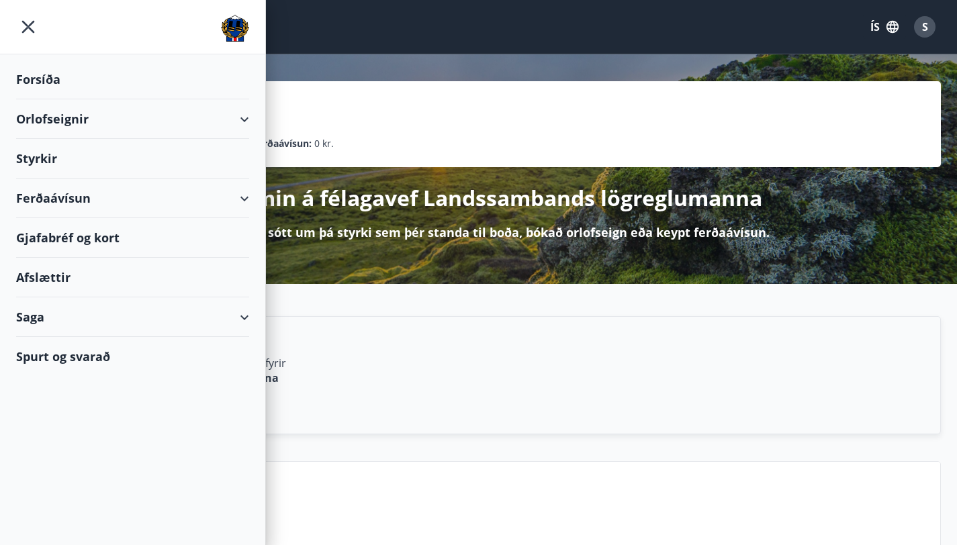
click at [54, 120] on div "Orlofseignir" at bounding box center [132, 119] width 233 height 40
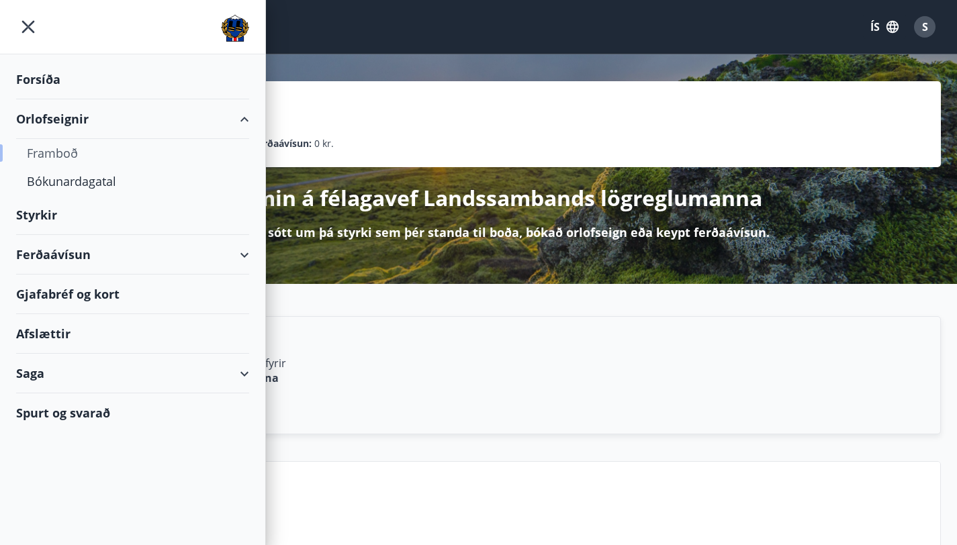
click at [59, 154] on div "Framboð" at bounding box center [133, 153] width 212 height 28
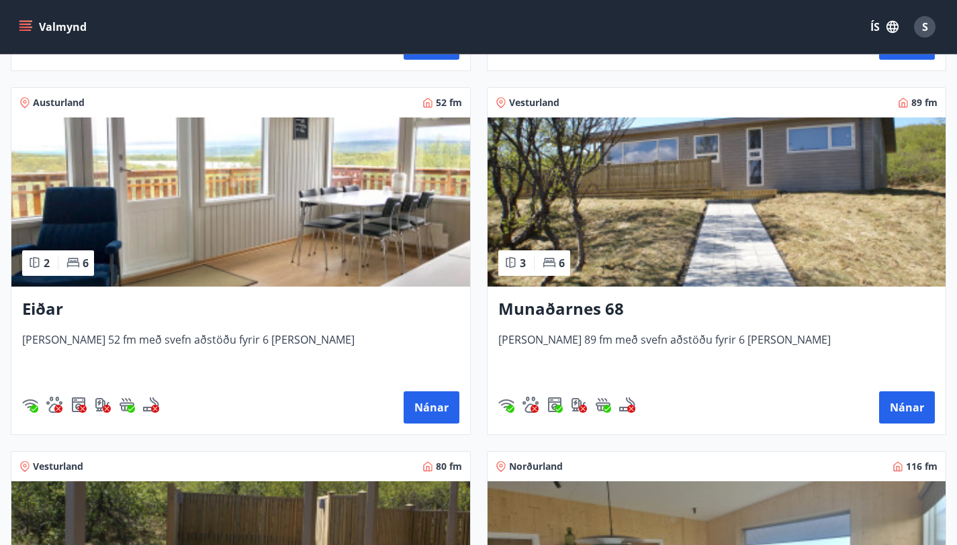
scroll to position [578, 0]
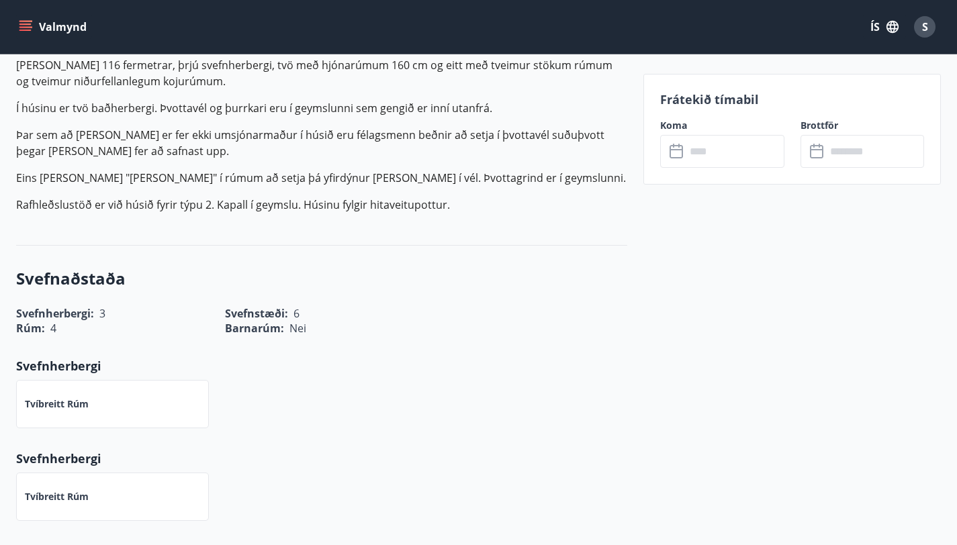
scroll to position [471, 0]
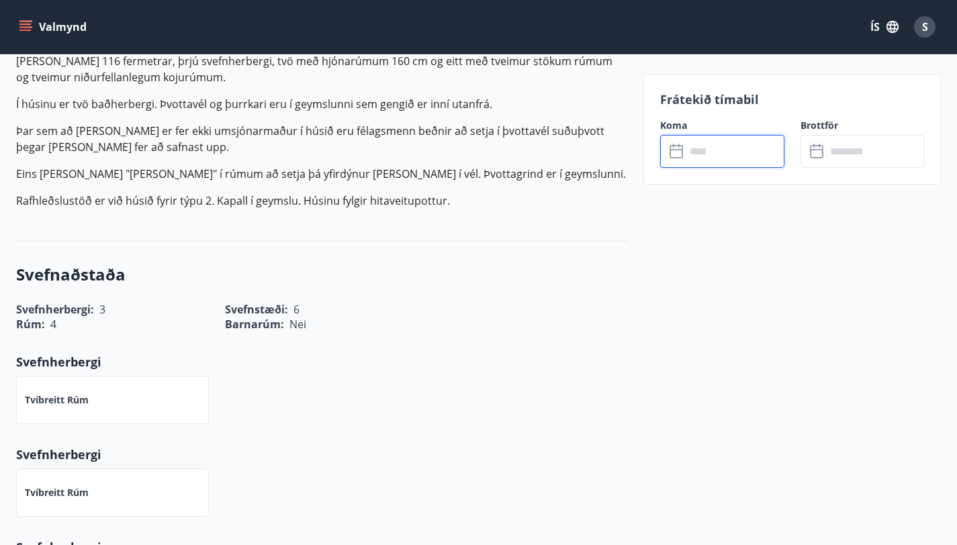
click at [734, 154] on input "text" at bounding box center [735, 151] width 99 height 33
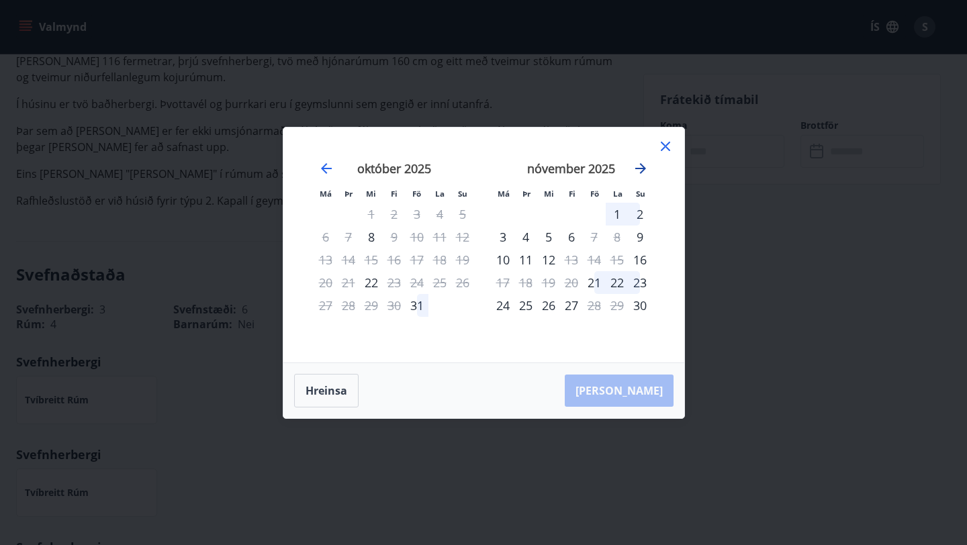
click at [635, 166] on icon "Move forward to switch to the next month." at bounding box center [641, 168] width 16 height 16
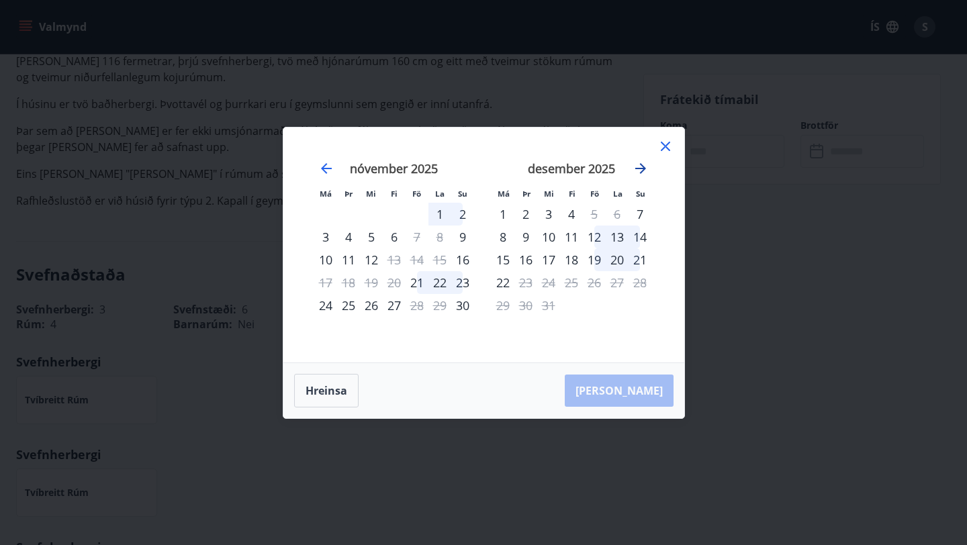
click at [635, 166] on icon "Move forward to switch to the next month." at bounding box center [641, 168] width 16 height 16
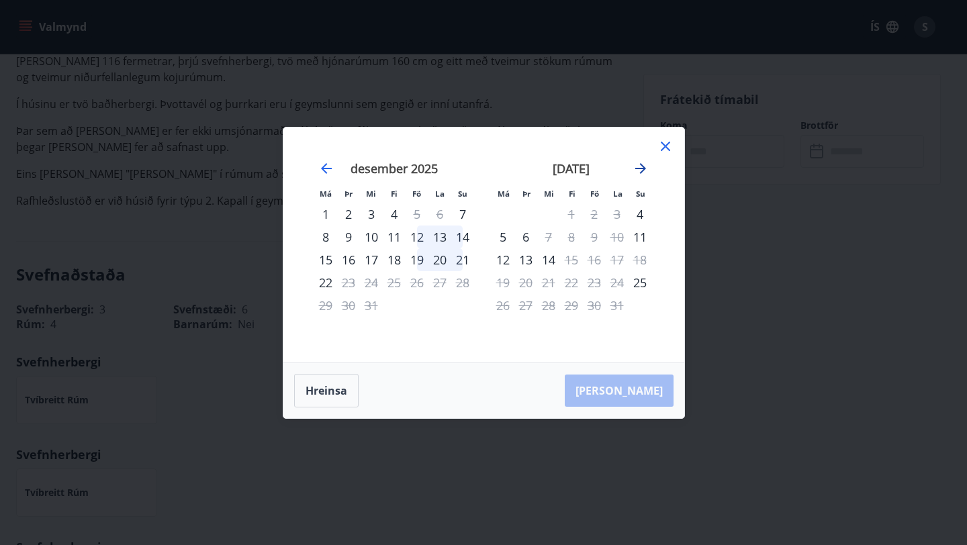
click at [635, 166] on icon "Move forward to switch to the next month." at bounding box center [641, 168] width 16 height 16
click at [669, 144] on icon at bounding box center [665, 146] width 16 height 16
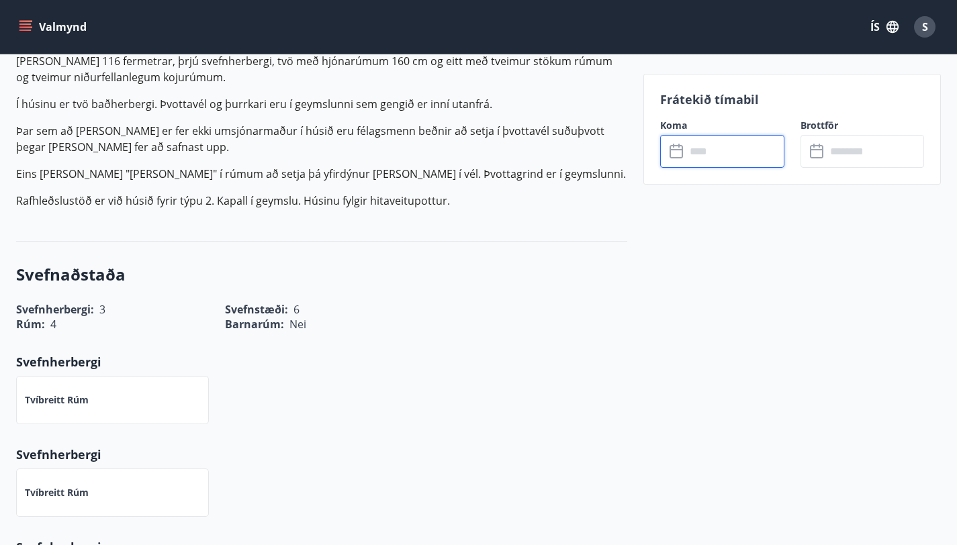
click at [676, 150] on icon at bounding box center [677, 152] width 16 height 16
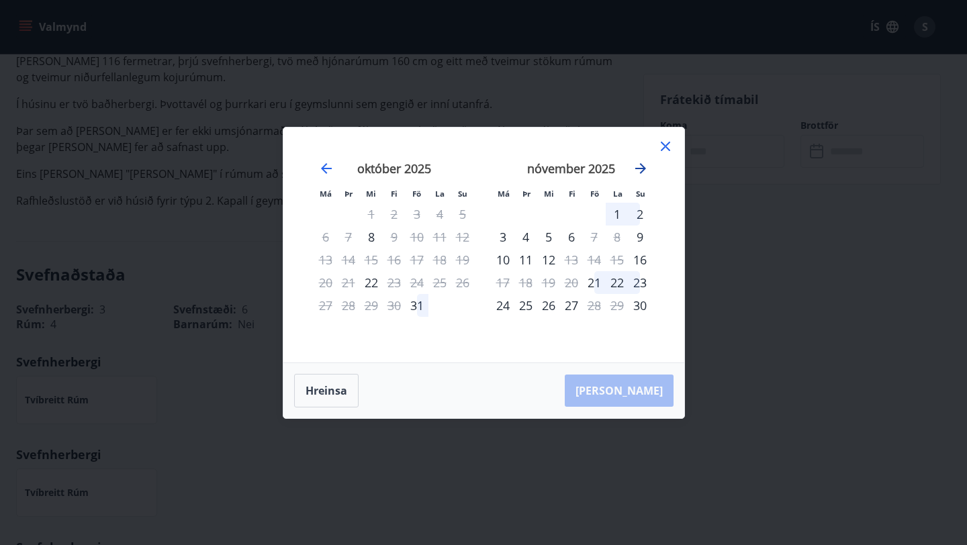
click at [639, 170] on icon "Move forward to switch to the next month." at bounding box center [641, 168] width 16 height 16
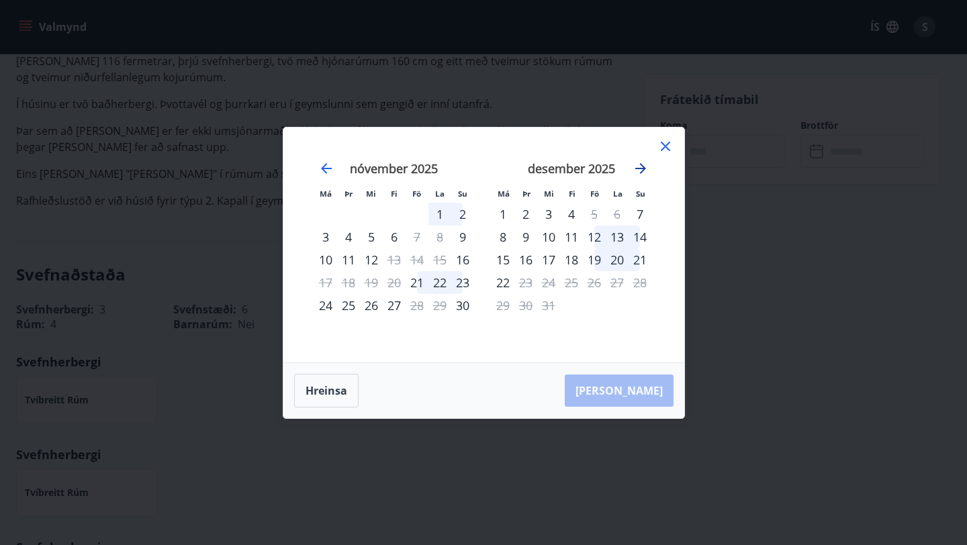
click at [639, 170] on icon "Move forward to switch to the next month." at bounding box center [641, 168] width 16 height 16
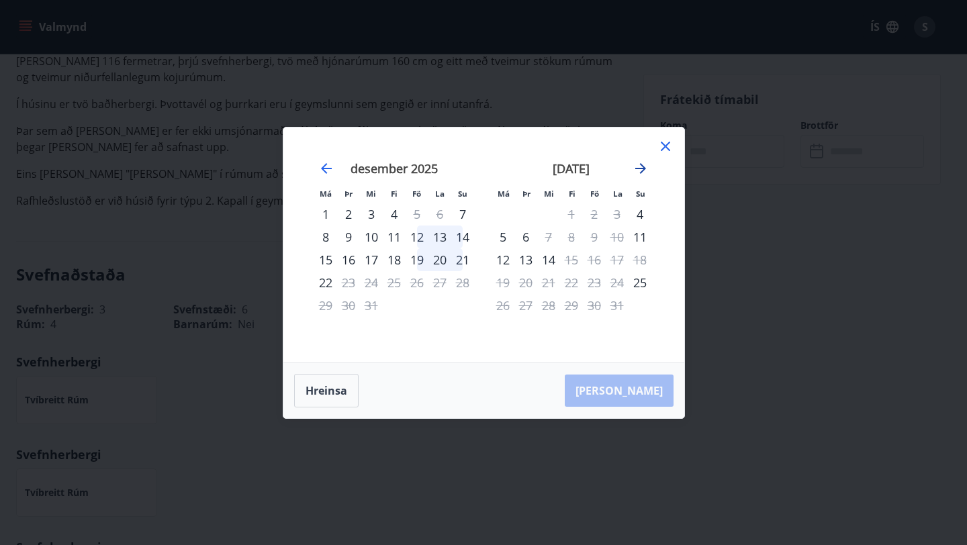
click at [639, 170] on icon "Move forward to switch to the next month." at bounding box center [641, 168] width 16 height 16
click at [663, 144] on icon at bounding box center [665, 146] width 16 height 16
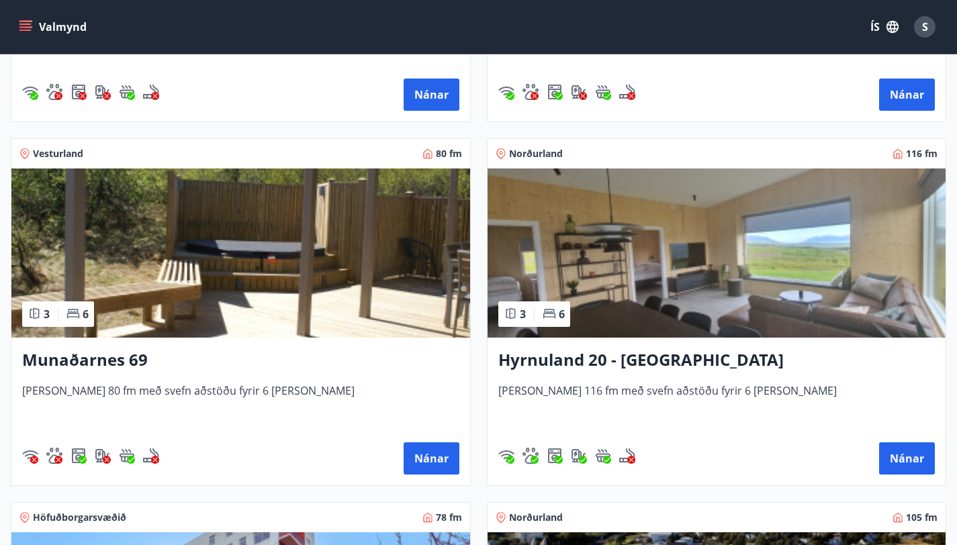
scroll to position [890, 0]
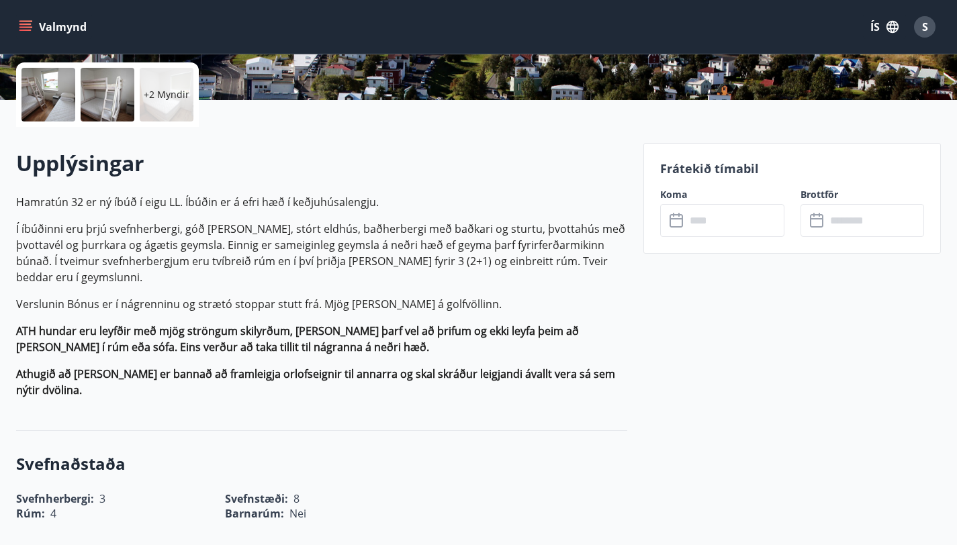
scroll to position [313, 0]
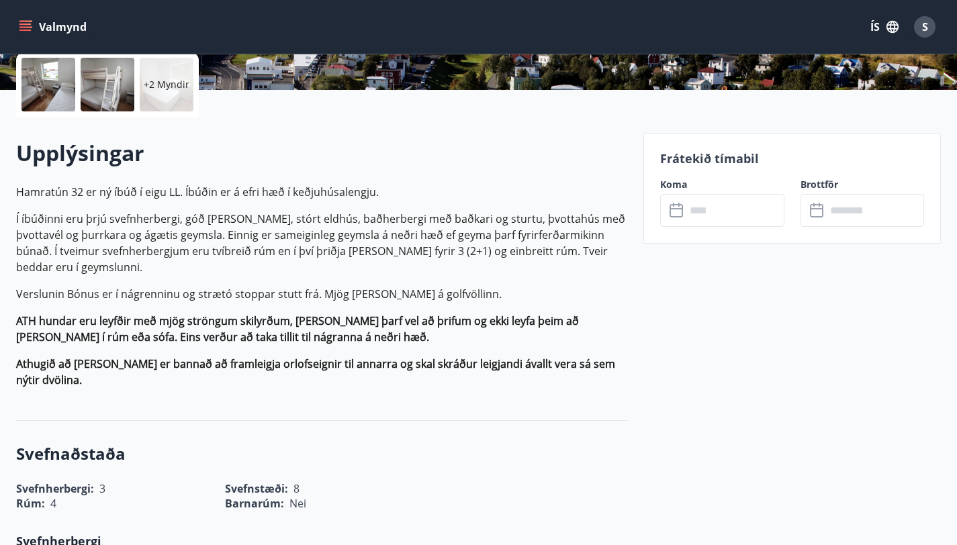
click at [698, 217] on input "text" at bounding box center [735, 210] width 99 height 33
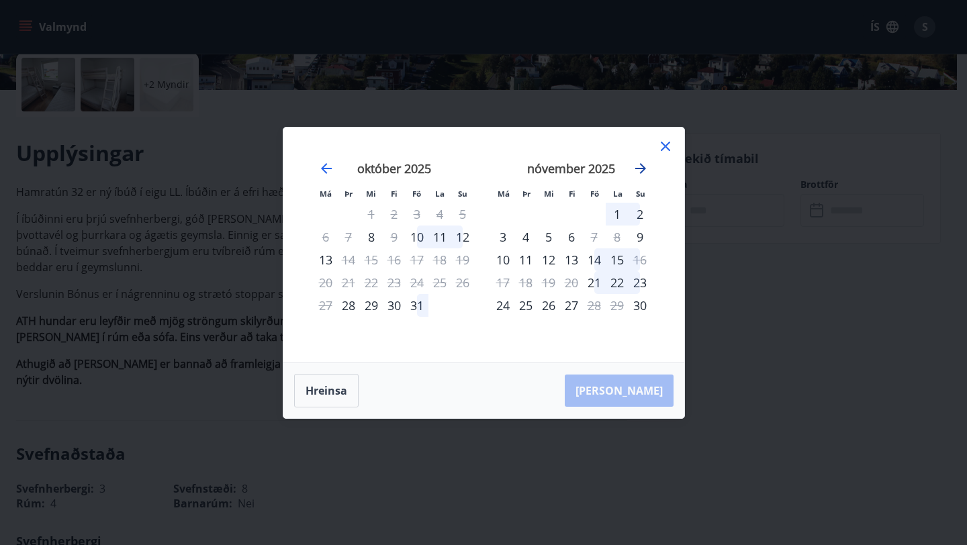
click at [647, 164] on icon "Move forward to switch to the next month." at bounding box center [641, 168] width 16 height 16
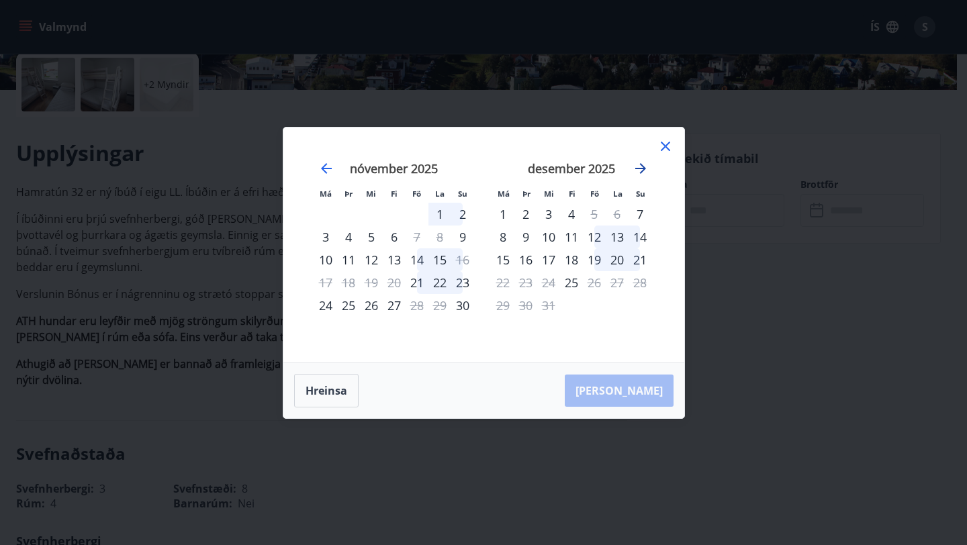
click at [647, 164] on icon "Move forward to switch to the next month." at bounding box center [641, 168] width 16 height 16
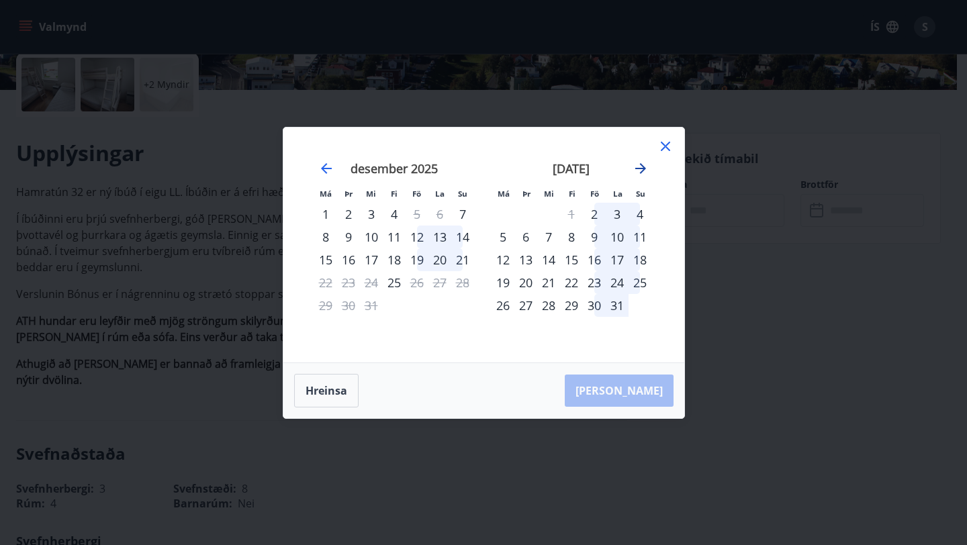
click at [647, 164] on icon "Move forward to switch to the next month." at bounding box center [641, 168] width 16 height 16
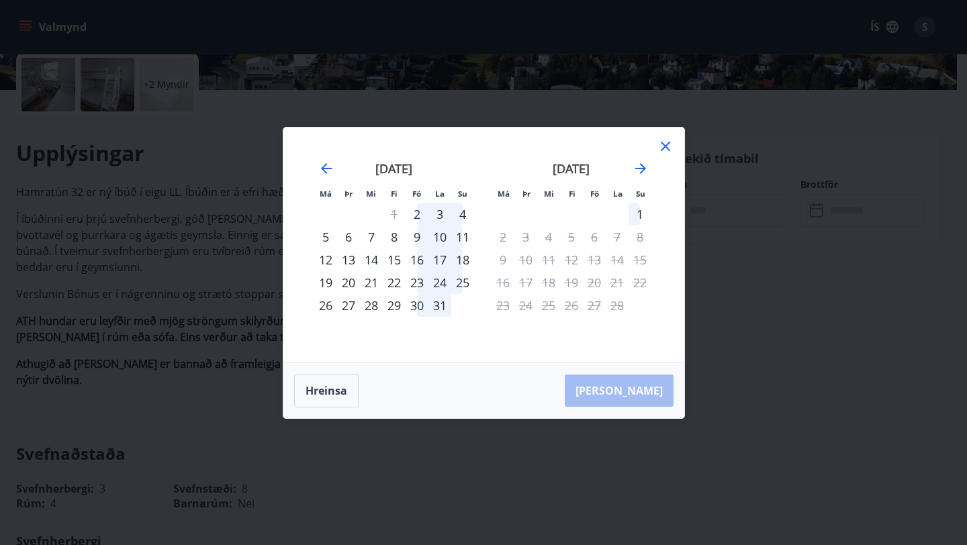
click at [668, 148] on icon at bounding box center [665, 146] width 9 height 9
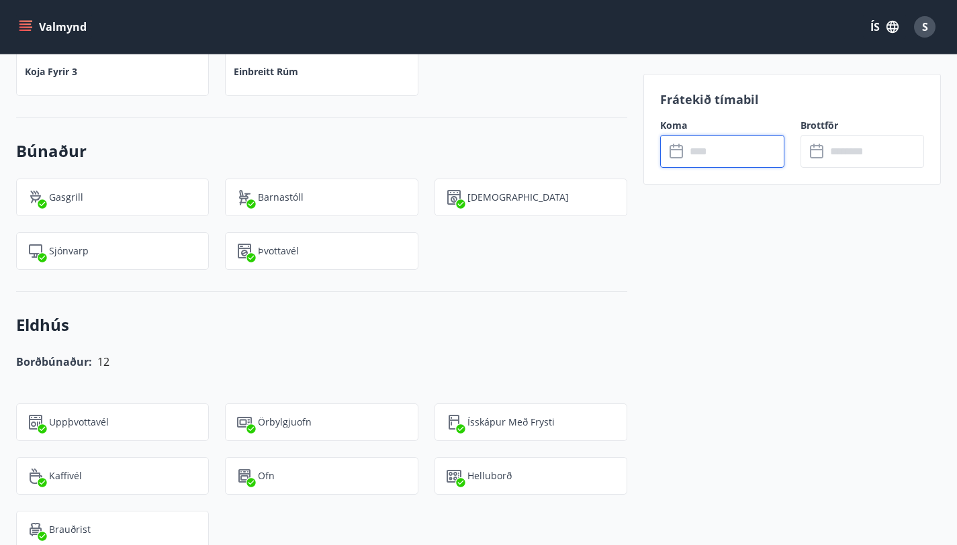
scroll to position [1007, 0]
